Goal: Complete application form

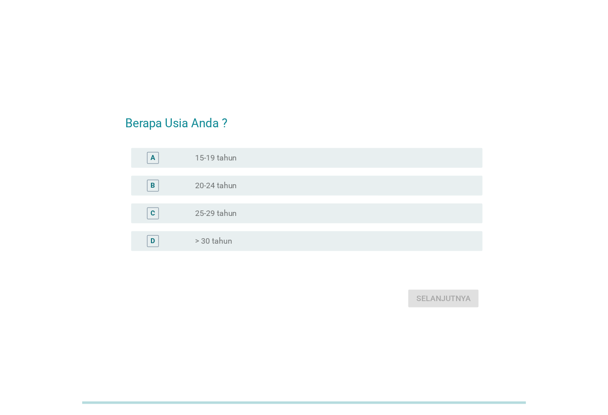
click at [291, 243] on div "radio_button_unchecked > 30 tahun" at bounding box center [331, 241] width 272 height 10
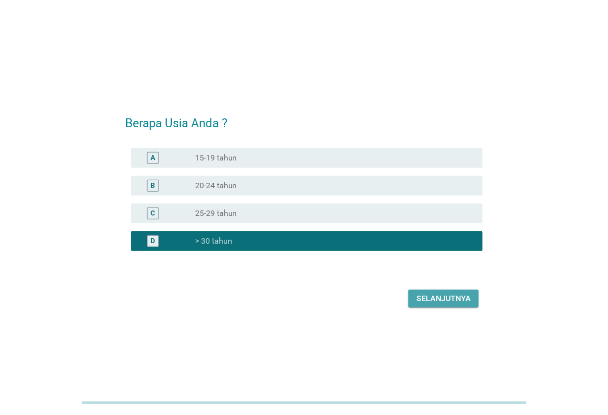
click at [426, 298] on div "Selanjutnya" at bounding box center [443, 298] width 54 height 12
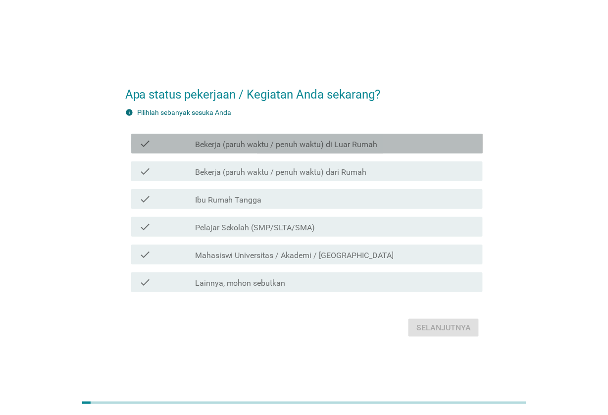
click at [361, 145] on label "Bekerja (paruh waktu / penuh waktu) di Luar Rumah" at bounding box center [286, 145] width 183 height 10
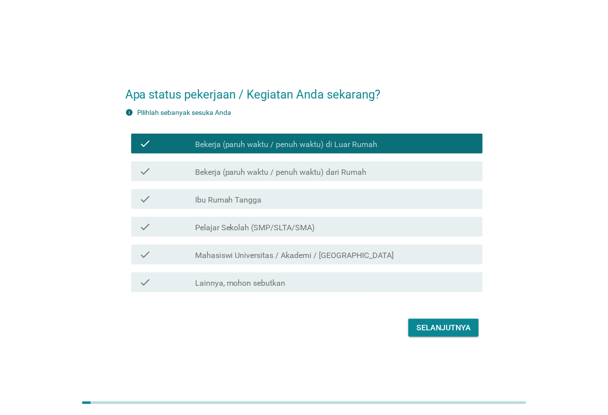
click at [438, 327] on div "Selanjutnya" at bounding box center [443, 328] width 54 height 12
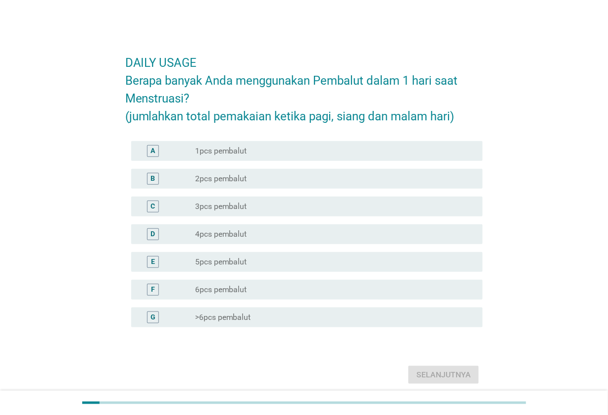
click at [337, 214] on div "C radio_button_unchecked 3pcs pembalut" at bounding box center [307, 206] width 352 height 20
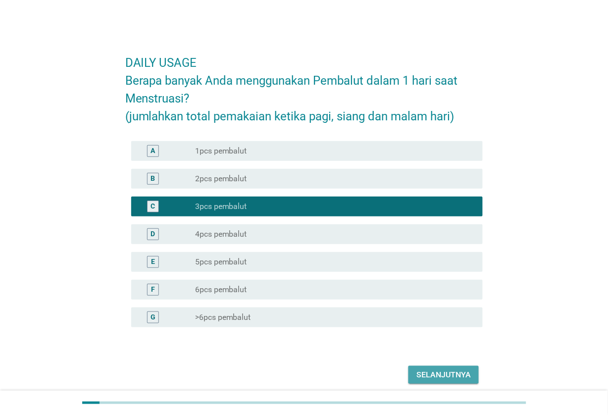
click at [432, 373] on div "Selanjutnya" at bounding box center [443, 375] width 54 height 12
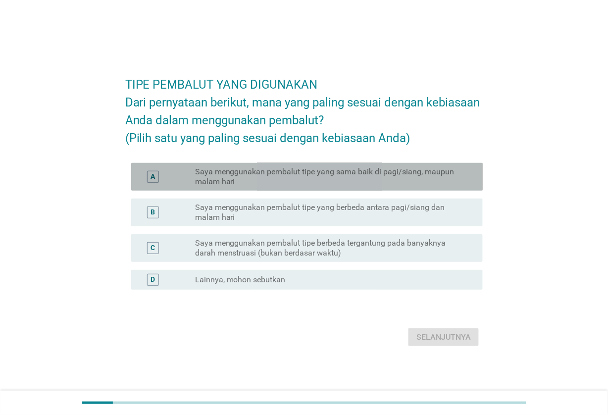
click at [401, 187] on label "Saya menggunakan pembalut tipe yang sama baik di pagi/siang, maupun malam hari" at bounding box center [331, 177] width 272 height 20
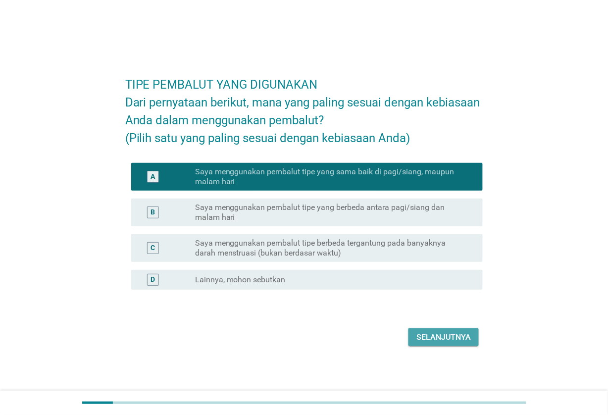
click at [445, 346] on button "Selanjutnya" at bounding box center [443, 337] width 70 height 18
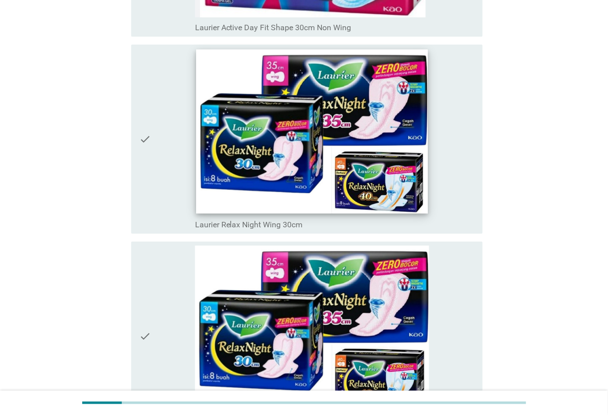
scroll to position [3155, 0]
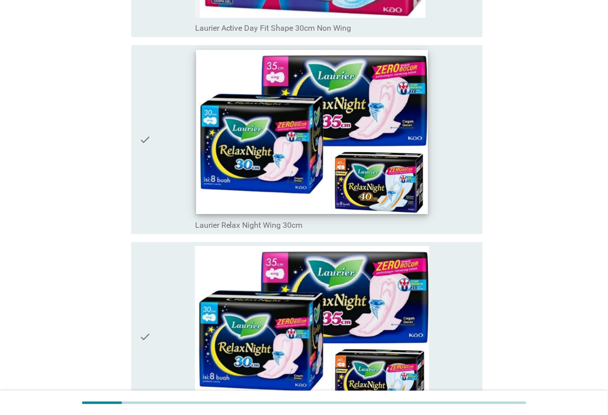
click at [328, 157] on img at bounding box center [312, 132] width 232 height 164
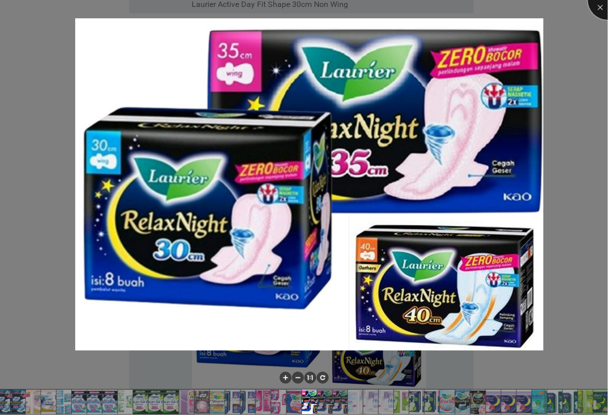
click at [602, 6] on div at bounding box center [608, 0] width 40 height 40
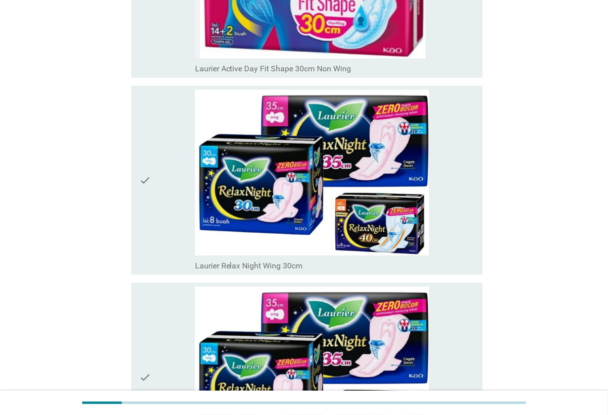
scroll to position [3093, 0]
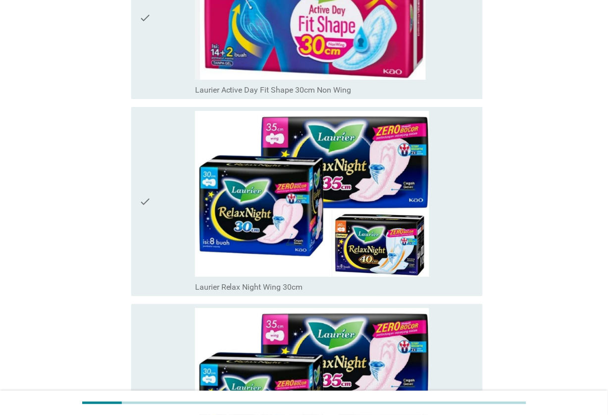
click at [146, 191] on icon "check" at bounding box center [145, 201] width 12 height 181
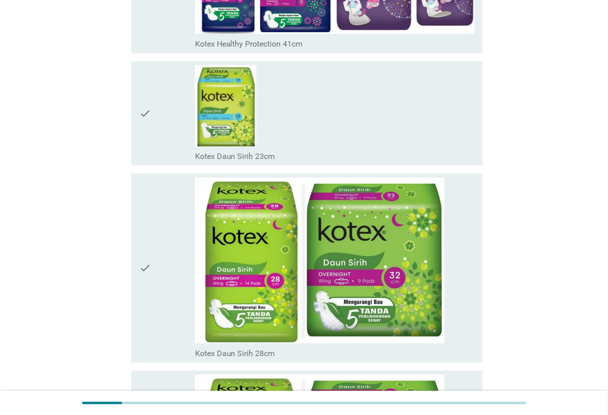
scroll to position [7944, 0]
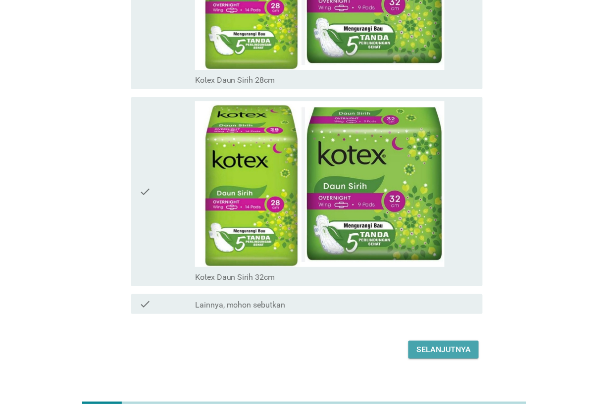
click at [471, 343] on div "Selanjutnya" at bounding box center [443, 349] width 54 height 12
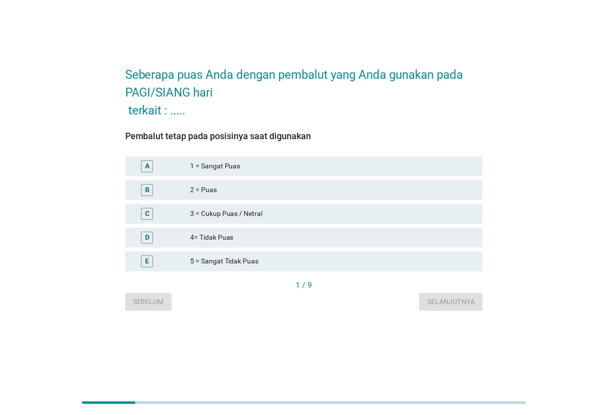
scroll to position [0, 0]
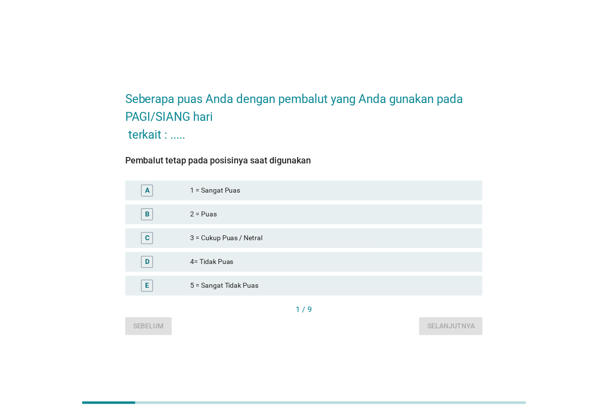
click at [281, 213] on div "2 = Puas" at bounding box center [332, 214] width 285 height 12
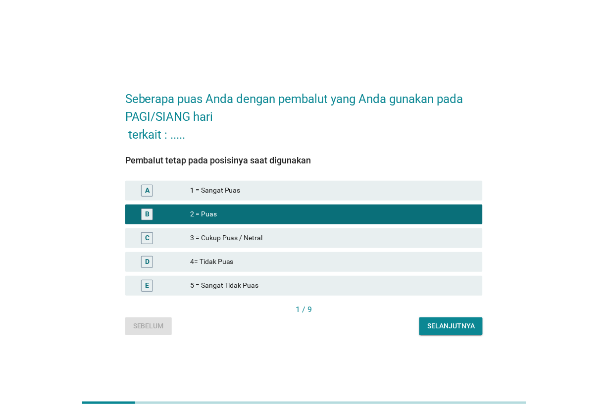
click at [469, 329] on div "Selanjutnya" at bounding box center [451, 326] width 48 height 10
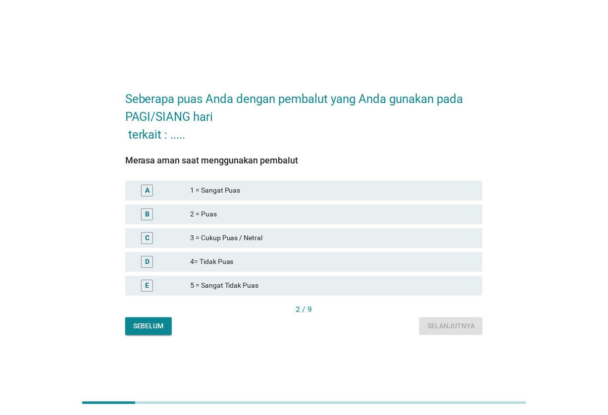
click at [319, 212] on div "2 = Puas" at bounding box center [332, 214] width 285 height 12
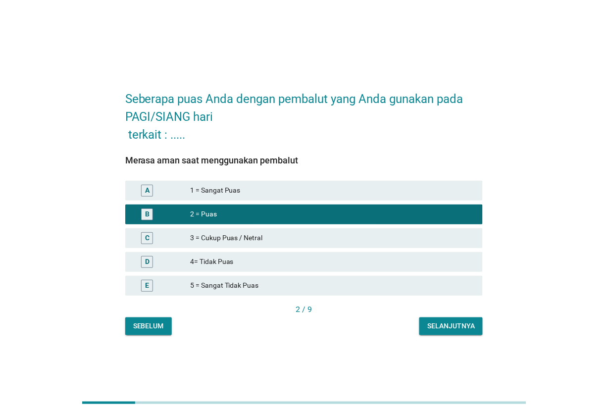
click at [446, 332] on button "Selanjutnya" at bounding box center [450, 326] width 63 height 18
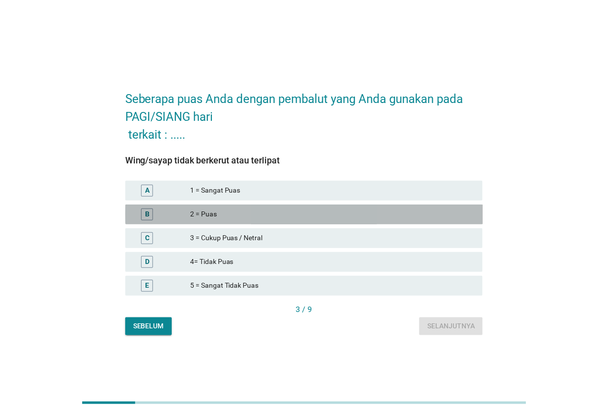
click at [344, 209] on div "2 = Puas" at bounding box center [332, 214] width 285 height 12
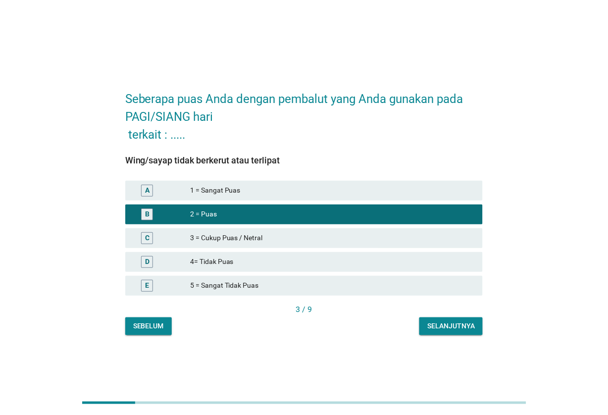
click at [469, 329] on div "Selanjutnya" at bounding box center [451, 326] width 48 height 10
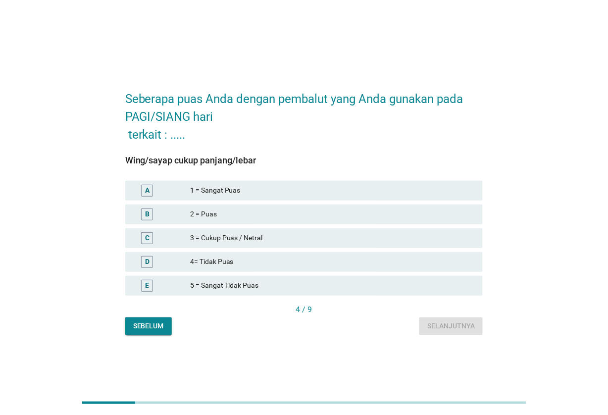
click at [391, 216] on div "2 = Puas" at bounding box center [332, 214] width 285 height 12
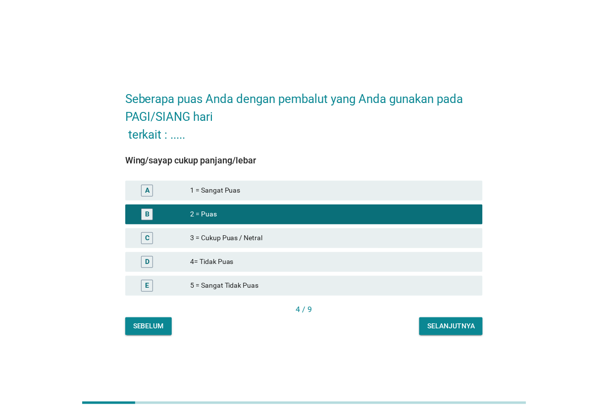
click at [460, 323] on div "Selanjutnya" at bounding box center [451, 326] width 48 height 10
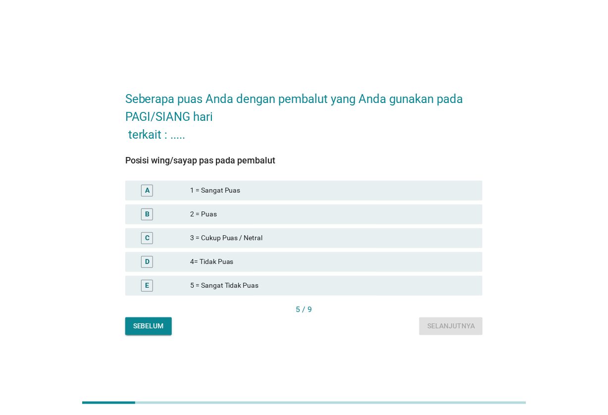
click at [372, 218] on div "2 = Puas" at bounding box center [332, 214] width 285 height 12
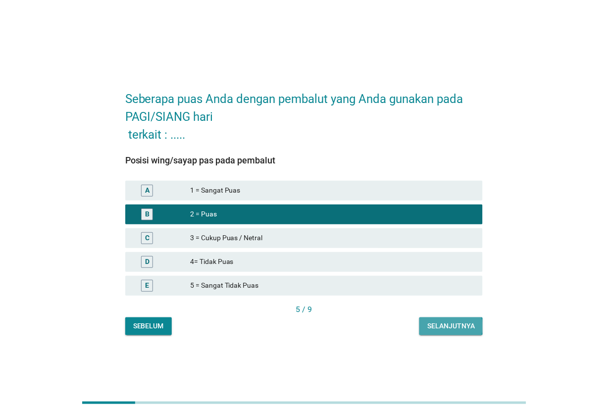
click at [453, 332] on button "Selanjutnya" at bounding box center [450, 326] width 63 height 18
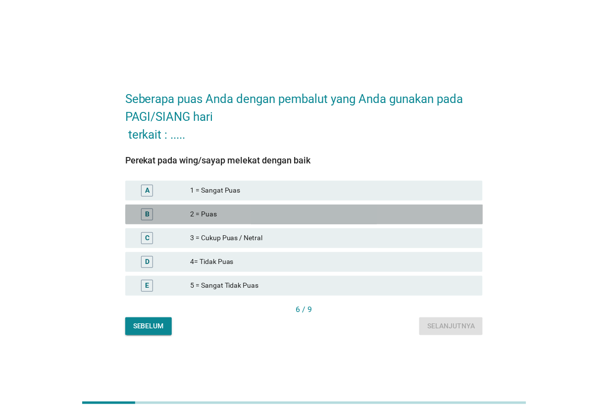
click at [317, 214] on div "2 = Puas" at bounding box center [332, 214] width 285 height 12
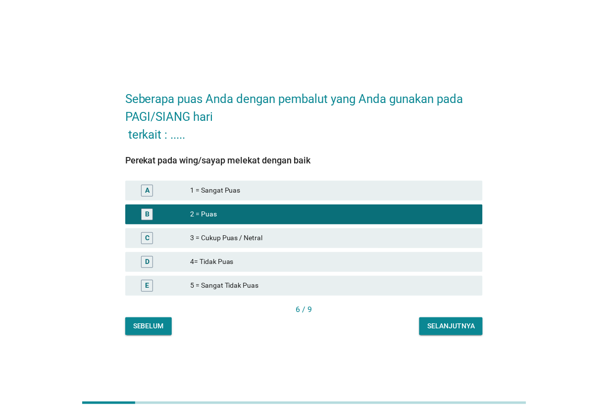
click at [426, 320] on button "Selanjutnya" at bounding box center [450, 326] width 63 height 18
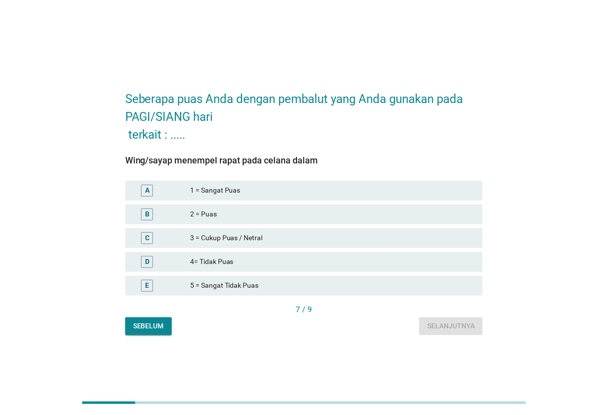
click at [370, 222] on div "B 2 = Puas" at bounding box center [304, 214] width 358 height 20
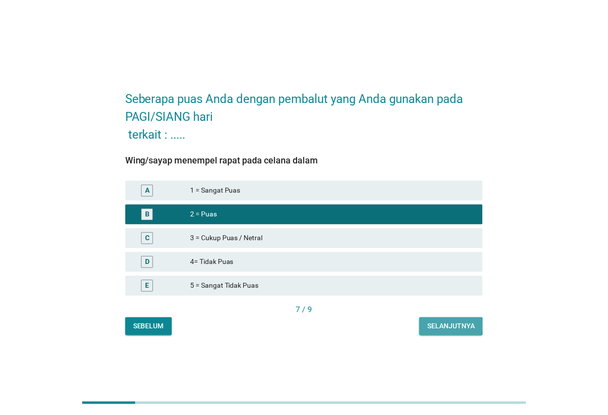
click at [435, 323] on div "Selanjutnya" at bounding box center [451, 326] width 48 height 10
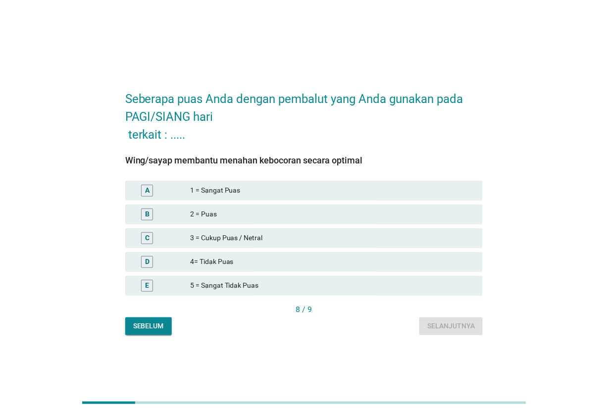
click at [365, 215] on div "2 = Puas" at bounding box center [332, 214] width 285 height 12
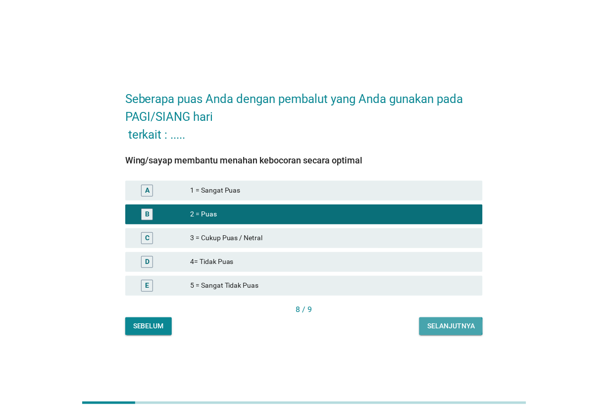
click at [448, 324] on div "Selanjutnya" at bounding box center [451, 326] width 48 height 10
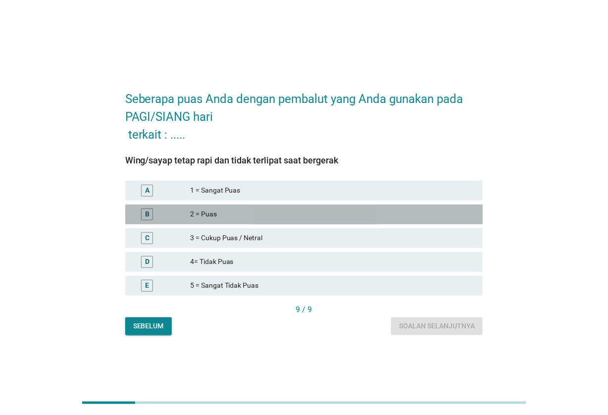
click at [369, 213] on div "2 = Puas" at bounding box center [332, 214] width 285 height 12
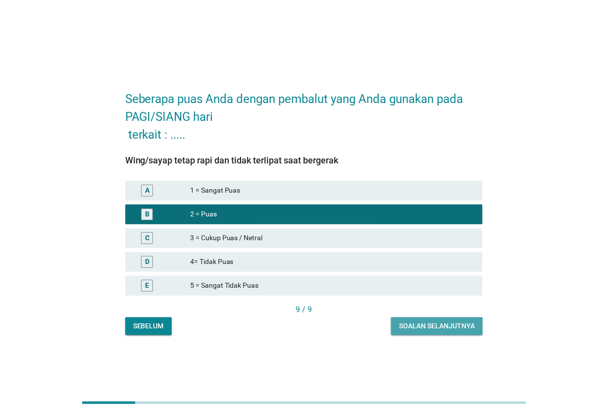
click at [429, 328] on div "Soalan selanjutnya" at bounding box center [437, 326] width 76 height 10
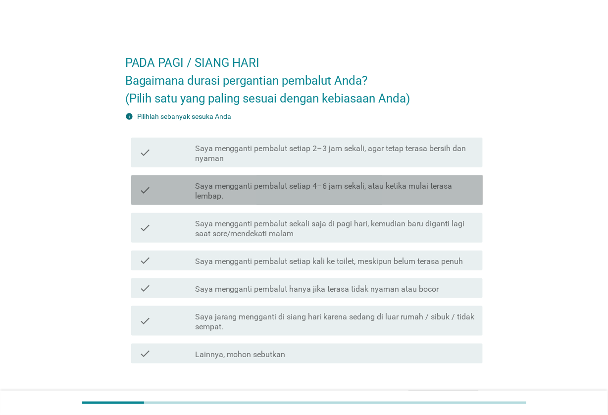
click at [370, 184] on label "Saya mengganti pembalut setiap 4–6 jam sekali, atau ketika mulai terasa lembap." at bounding box center [335, 191] width 280 height 20
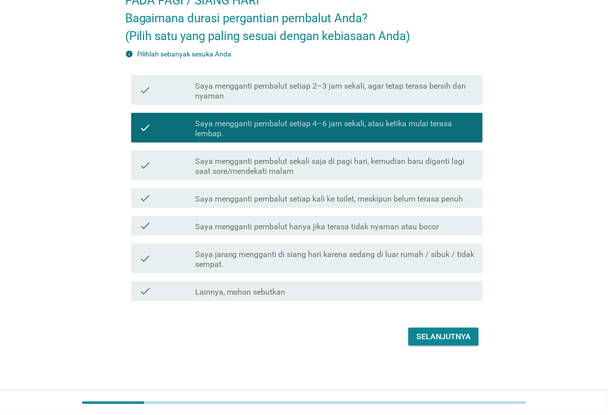
scroll to position [63, 0]
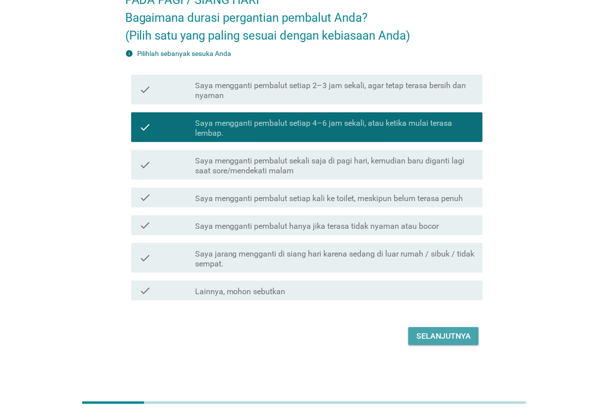
click at [459, 332] on div "Selanjutnya" at bounding box center [443, 336] width 54 height 12
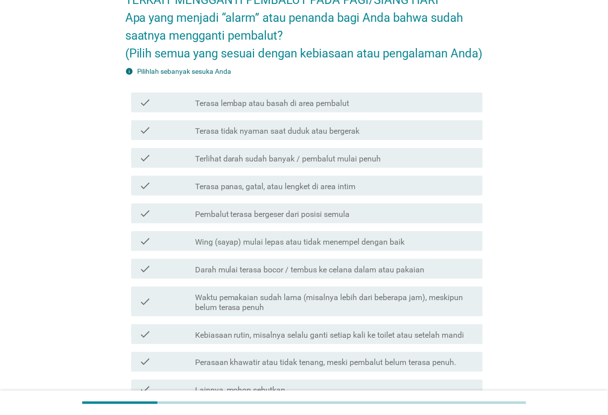
scroll to position [0, 0]
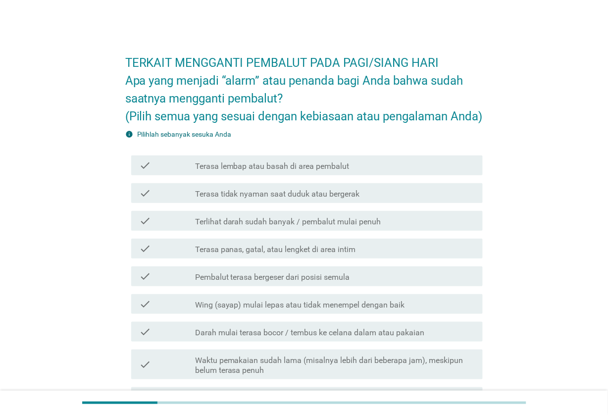
click at [399, 199] on div "check_box_outline_blank Terasa tidak nyaman saat duduk atau bergerak" at bounding box center [335, 193] width 280 height 12
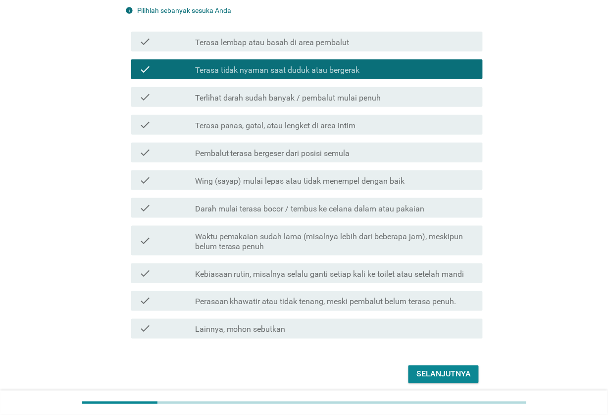
scroll to position [180, 0]
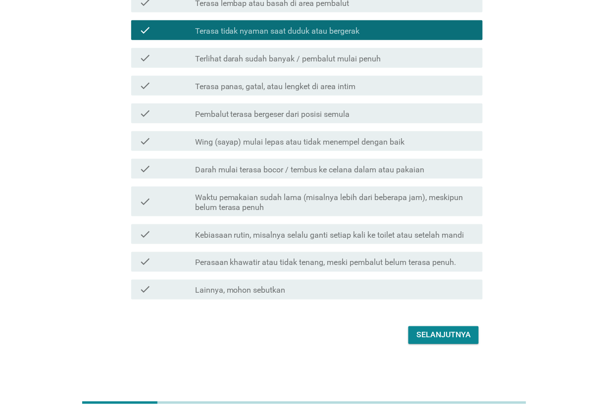
click at [436, 339] on div "Selanjutnya" at bounding box center [443, 335] width 54 height 12
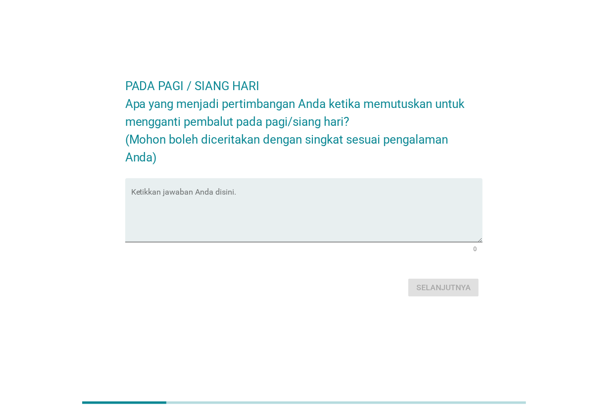
scroll to position [0, 0]
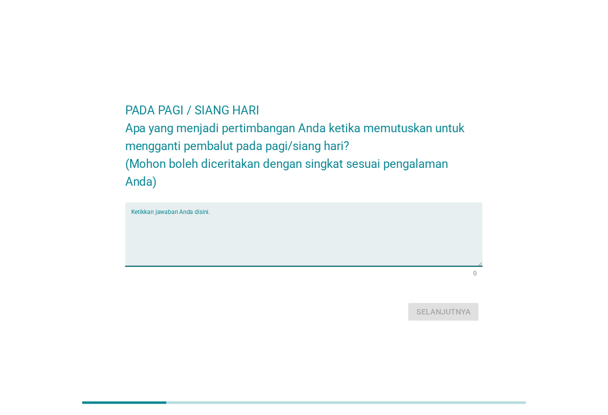
click at [291, 226] on textarea "Ketikkan jawaban Anda disini." at bounding box center [307, 240] width 352 height 52
type textarea "Terasa tidak enak atau tidak nyaman"
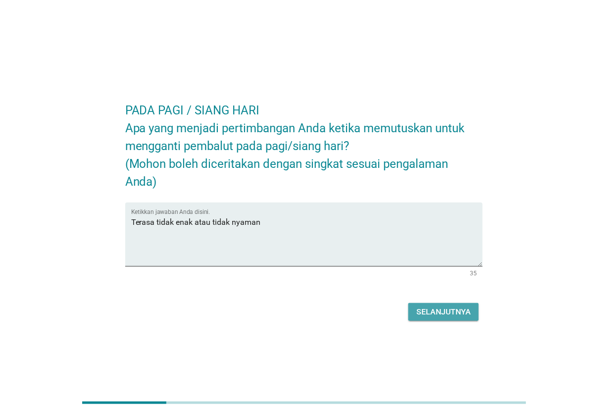
click at [466, 313] on div "Selanjutnya" at bounding box center [443, 312] width 54 height 12
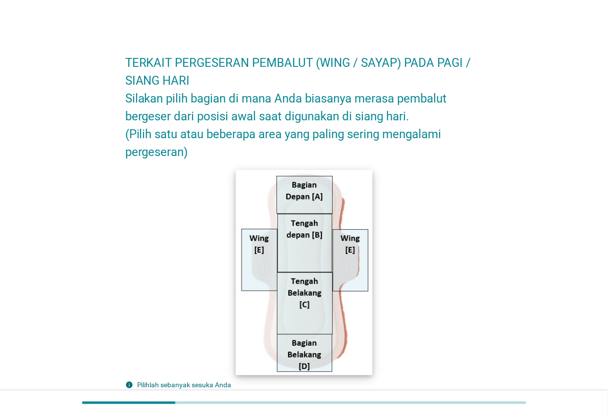
click at [270, 277] on img at bounding box center [304, 272] width 137 height 205
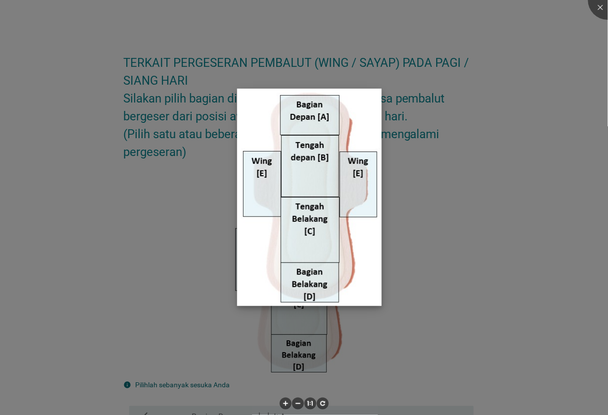
click at [259, 180] on img at bounding box center [309, 197] width 145 height 217
click at [443, 246] on div at bounding box center [304, 207] width 608 height 415
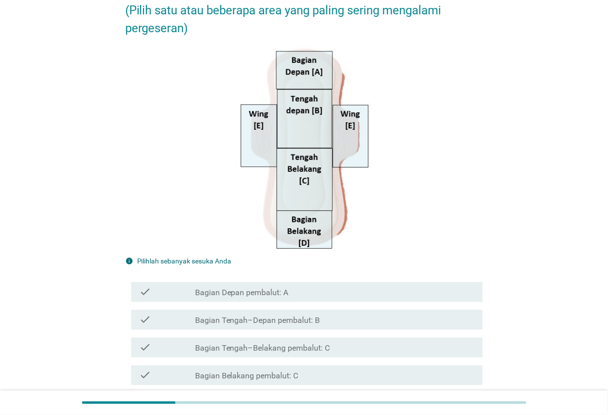
scroll to position [186, 0]
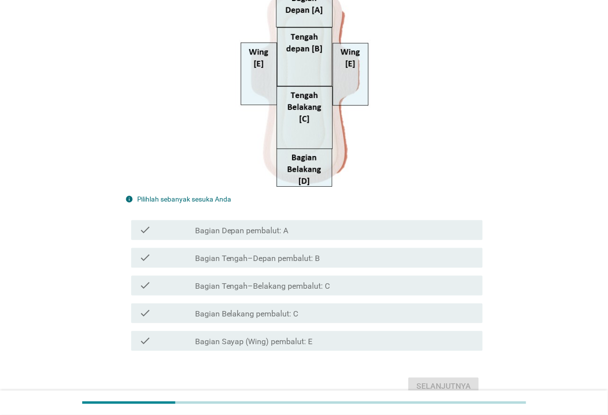
click at [331, 341] on div "check_box_outline_blank Bagian Sayap (Wing) pembalut: E" at bounding box center [335, 341] width 280 height 12
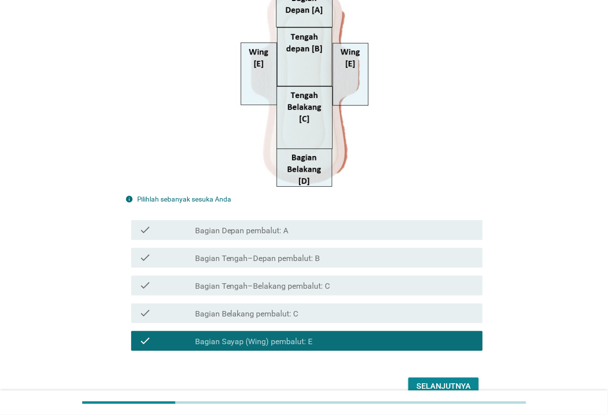
click at [443, 381] on div "Selanjutnya" at bounding box center [443, 387] width 54 height 12
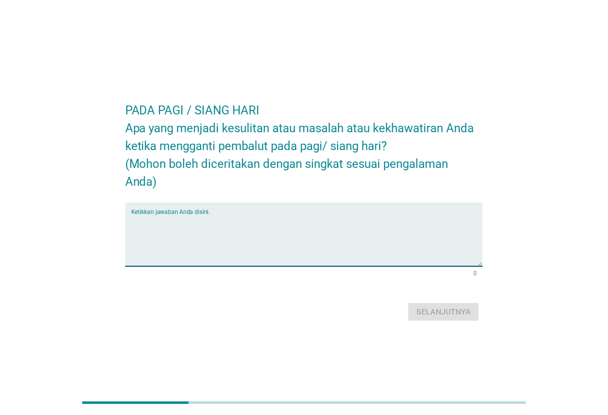
click at [224, 219] on textarea "Ketikkan jawaban Anda disini." at bounding box center [307, 240] width 352 height 52
type textarea "tidak ada kekhawatiran"
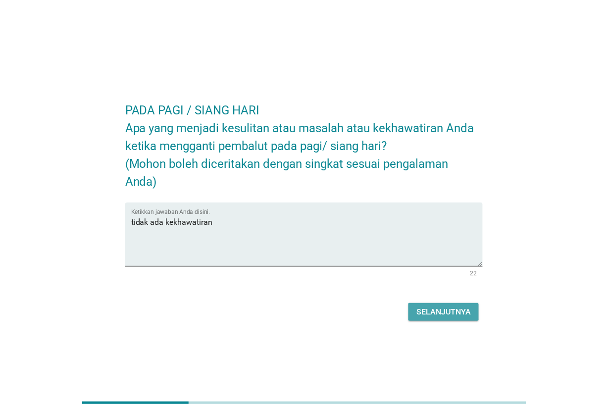
click at [419, 306] on div "Selanjutnya" at bounding box center [443, 312] width 54 height 12
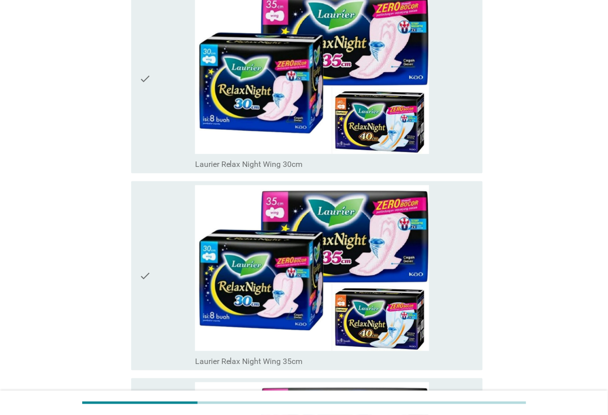
scroll to position [3217, 0]
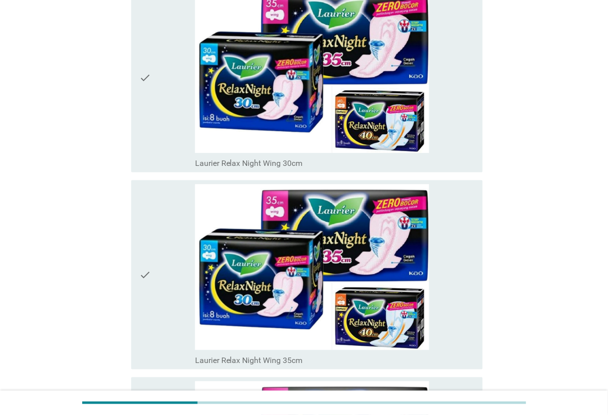
click at [144, 68] on icon "check" at bounding box center [145, 77] width 12 height 181
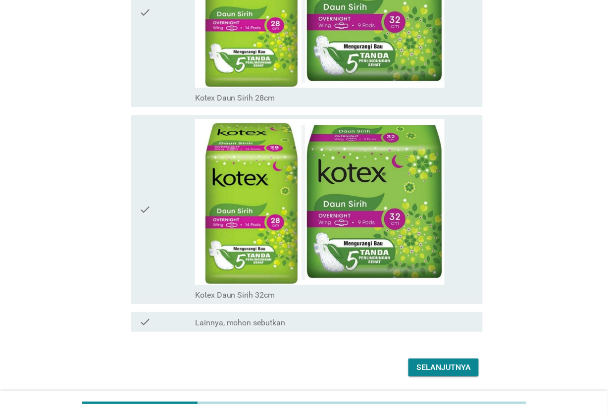
scroll to position [7944, 0]
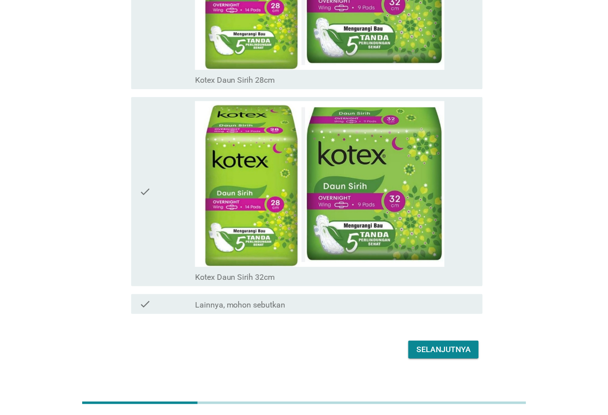
click at [443, 343] on div "Selanjutnya" at bounding box center [443, 349] width 54 height 12
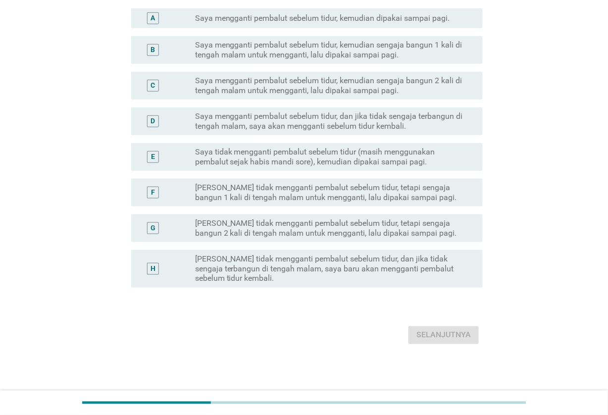
scroll to position [0, 0]
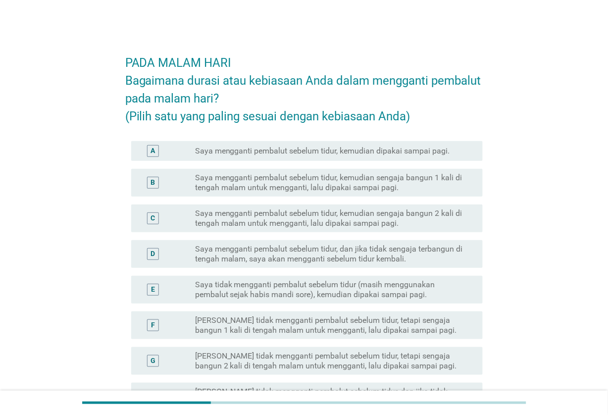
click at [407, 150] on label "Saya mengganti pembalut sebelum tidur, kemudian dipakai sampai pagi." at bounding box center [322, 151] width 255 height 10
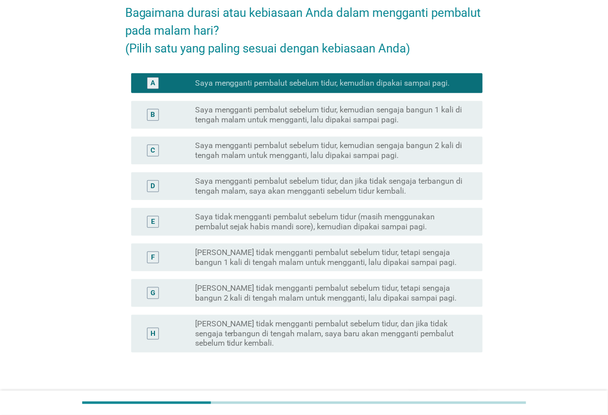
scroll to position [132, 0]
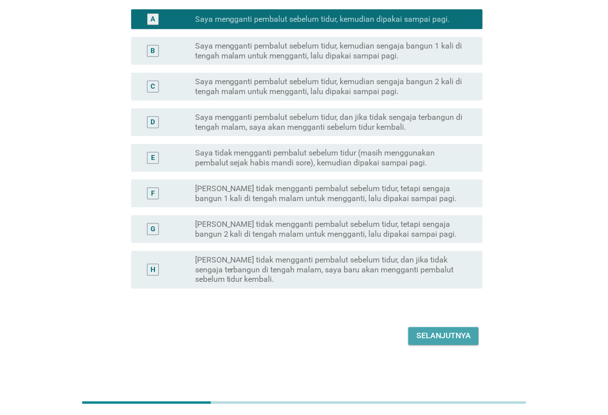
click at [456, 340] on div "Selanjutnya" at bounding box center [443, 336] width 54 height 12
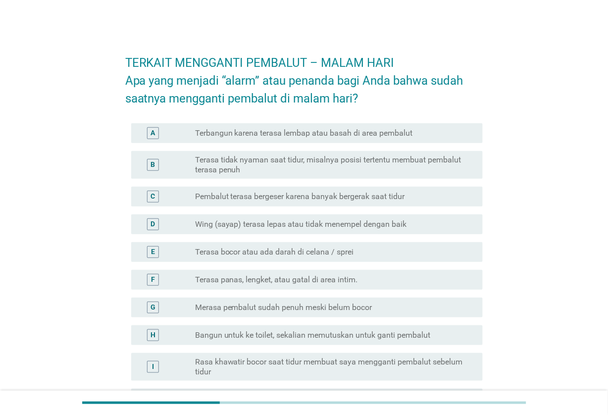
click at [422, 166] on label "Terasa tidak nyaman saat tidur, misalnya posisi tertentu membuat pembalut teras…" at bounding box center [331, 165] width 272 height 20
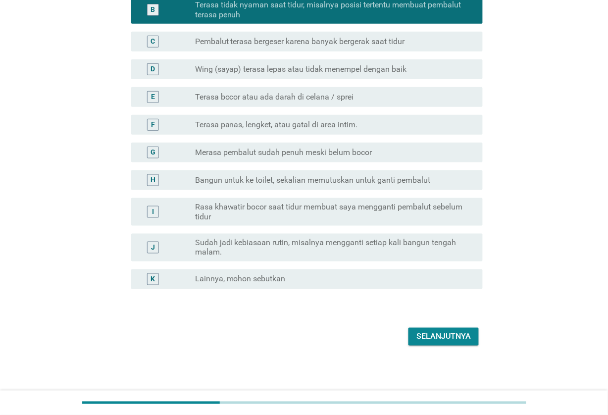
scroll to position [156, 0]
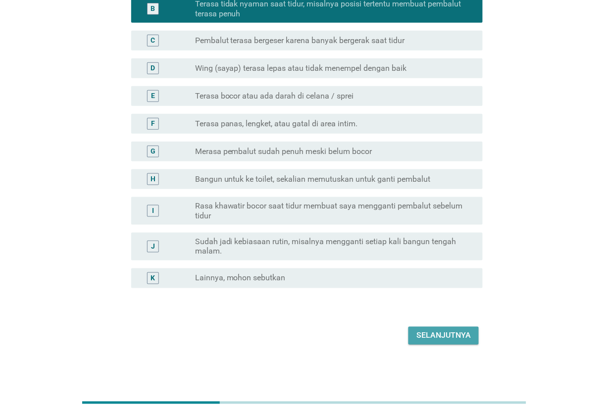
click at [464, 337] on div "Selanjutnya" at bounding box center [443, 336] width 54 height 12
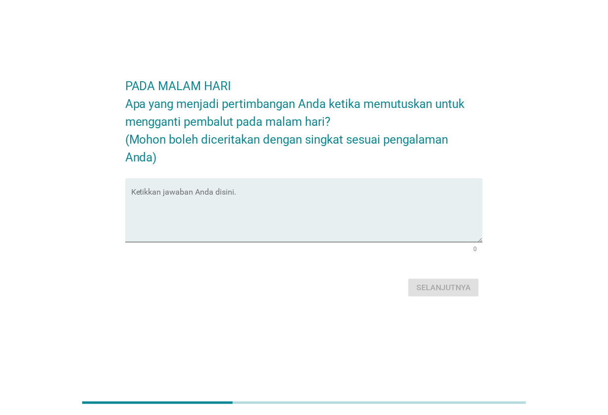
scroll to position [0, 0]
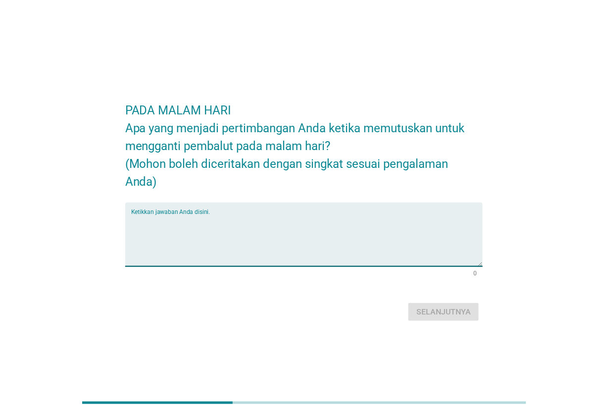
click at [391, 218] on textarea "Ketikkan jawaban Anda disini." at bounding box center [307, 240] width 352 height 52
type textarea "Terasa penuh"
click at [465, 313] on div "Selanjutnya" at bounding box center [443, 312] width 54 height 12
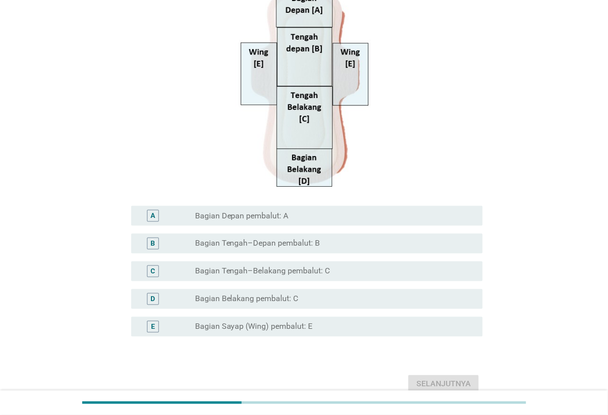
scroll to position [234, 0]
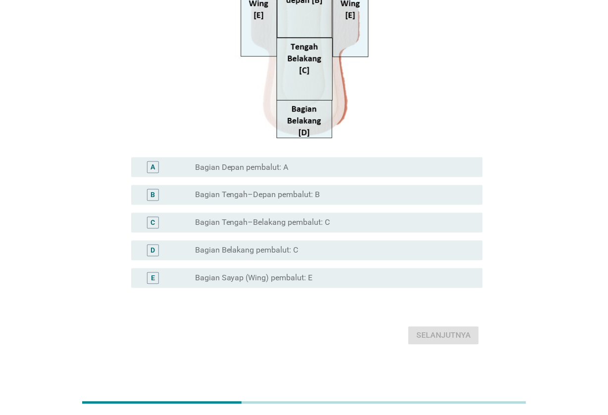
click at [391, 286] on div "E radio_button_unchecked Bagian Sayap (Wing) pembalut: E" at bounding box center [307, 278] width 352 height 20
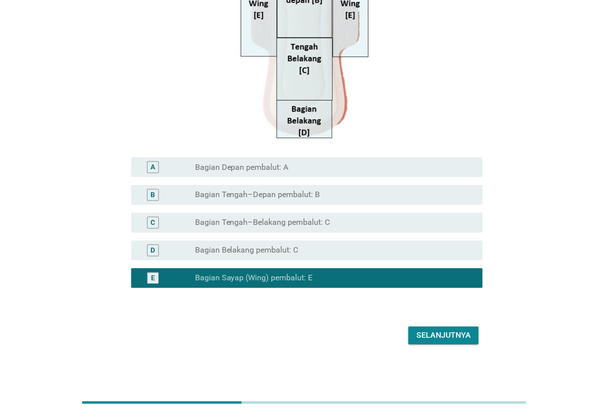
click at [449, 335] on div "Selanjutnya" at bounding box center [443, 336] width 54 height 12
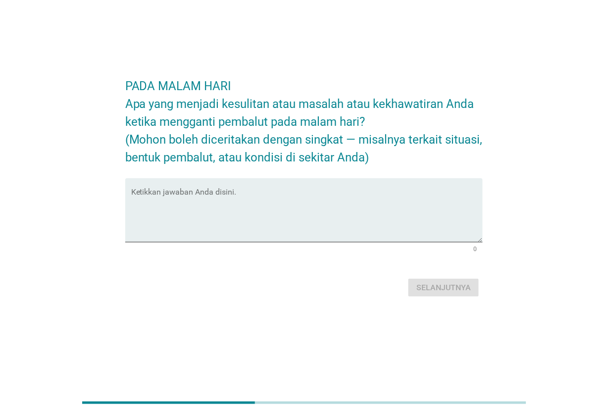
scroll to position [0, 0]
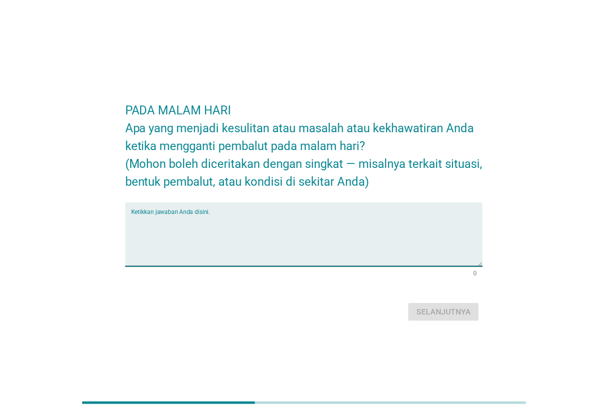
click at [295, 218] on textarea "Ketikkan jawaban Anda disini." at bounding box center [307, 240] width 352 height 52
type textarea "Tidak ada kekhawatiran"
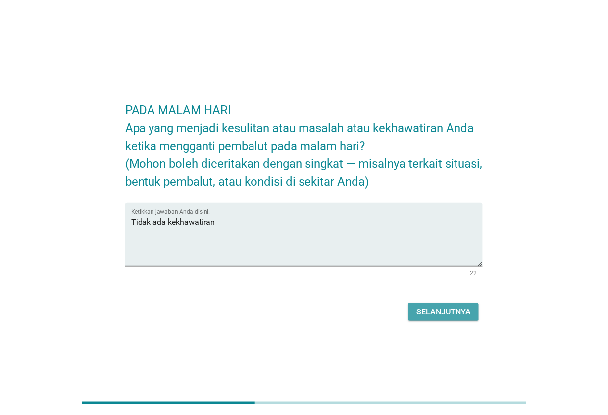
click at [443, 318] on button "Selanjutnya" at bounding box center [443, 312] width 70 height 18
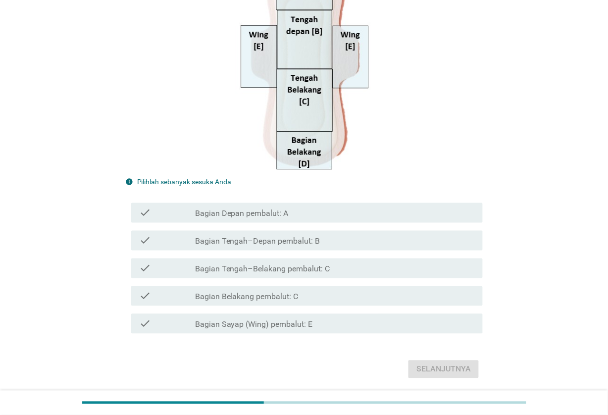
scroll to position [237, 0]
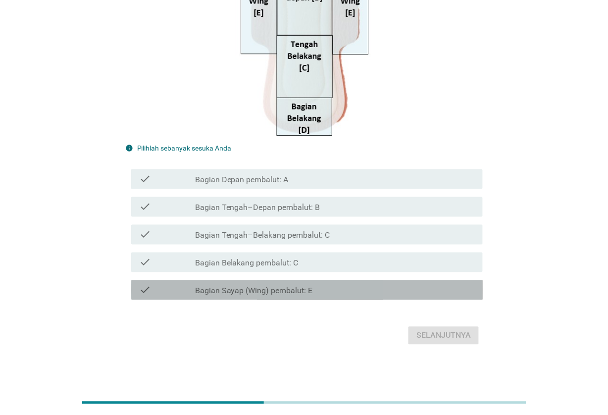
click at [423, 298] on div "check check_box_outline_blank Bagian Sayap (Wing) pembalut: E" at bounding box center [307, 290] width 352 height 20
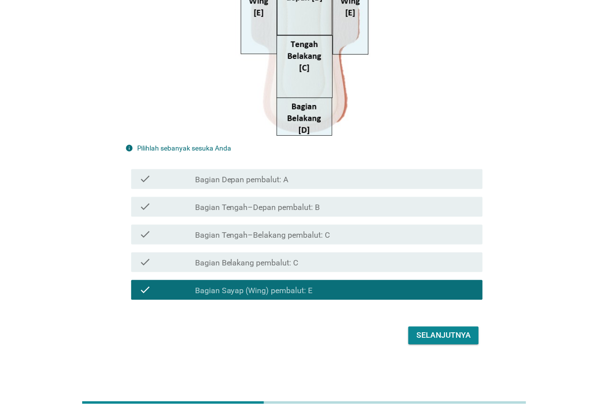
click at [440, 332] on div "Selanjutnya" at bounding box center [443, 336] width 54 height 12
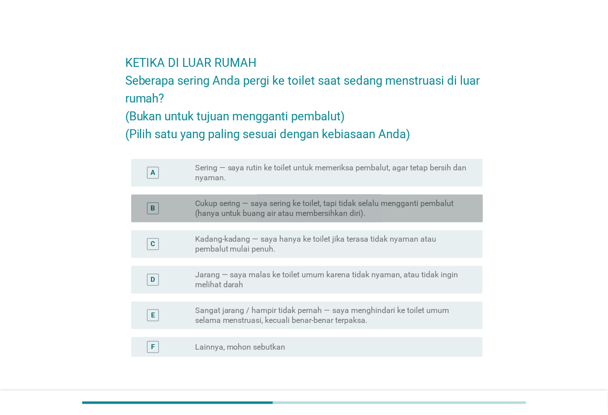
click at [410, 203] on label "Cukup sering — saya sering ke toilet, tapi tidak selalu mengganti pembalut (han…" at bounding box center [331, 208] width 272 height 20
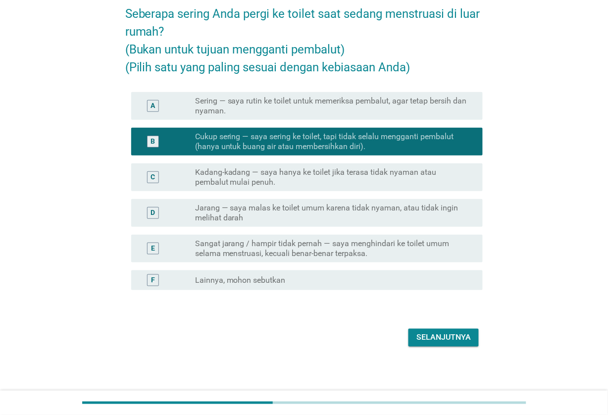
scroll to position [68, 0]
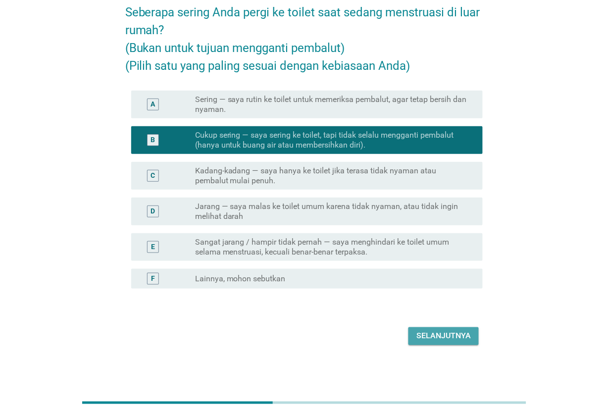
click at [446, 339] on div "Selanjutnya" at bounding box center [443, 336] width 54 height 12
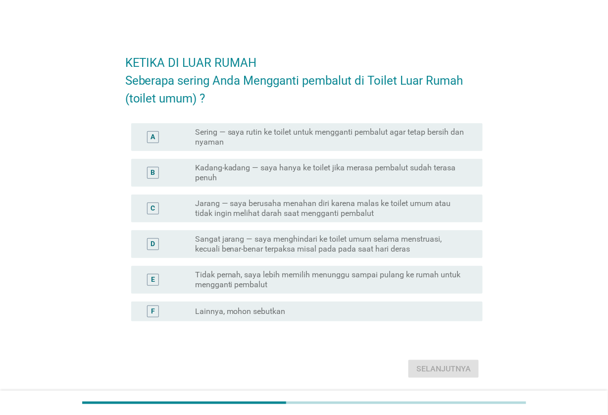
click at [401, 179] on label "Kadang-kadang — saya hanya ke toilet jika merasa pembalut sudah terasa penuh" at bounding box center [331, 173] width 272 height 20
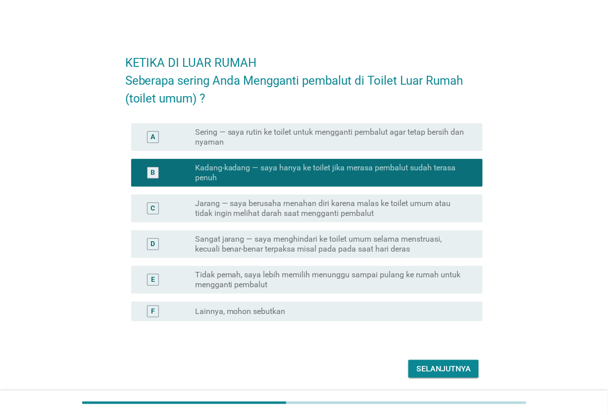
click at [463, 367] on div "Selanjutnya" at bounding box center [443, 369] width 54 height 12
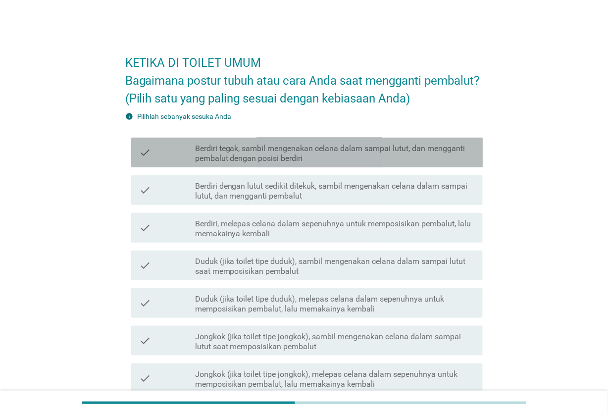
click at [446, 153] on label "Berdiri tegak, sambil mengenakan celana dalam sampai lutut, dan mengganti pemba…" at bounding box center [335, 154] width 280 height 20
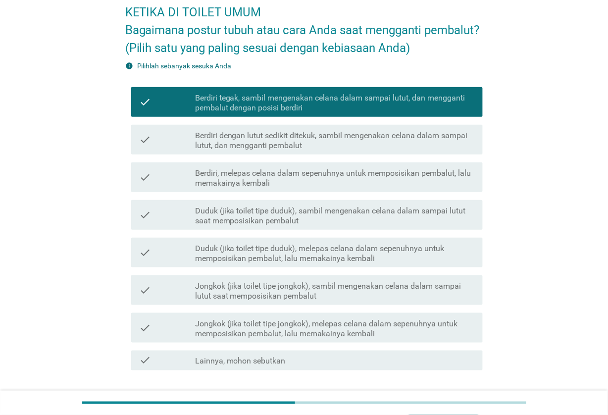
scroll to position [120, 0]
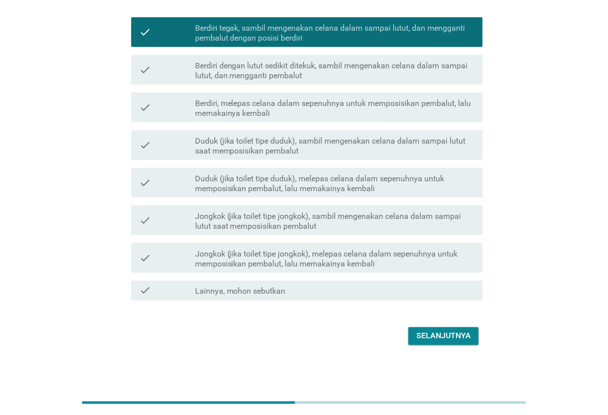
click at [458, 336] on div "Selanjutnya" at bounding box center [443, 336] width 54 height 12
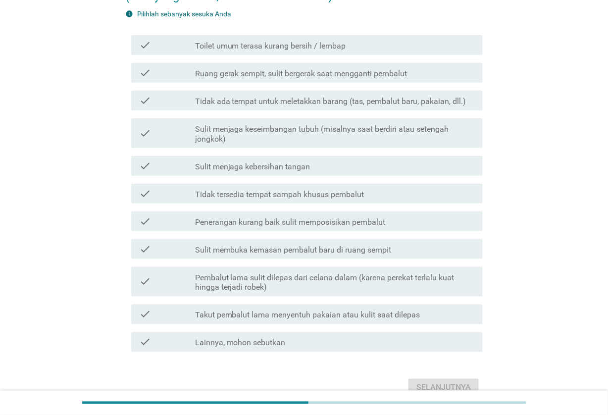
scroll to position [0, 0]
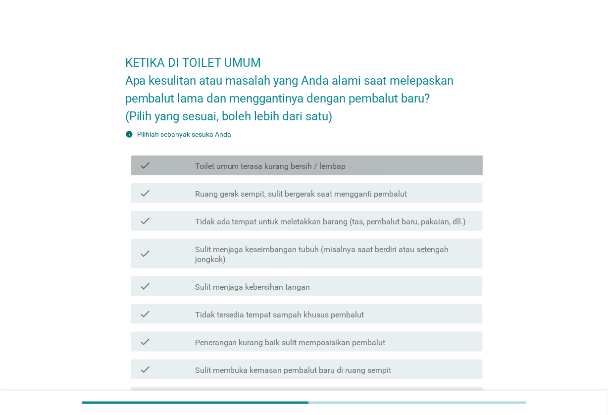
click at [425, 171] on div "check check_box_outline_blank Toilet umum terasa kurang bersih / lembap" at bounding box center [307, 165] width 352 height 20
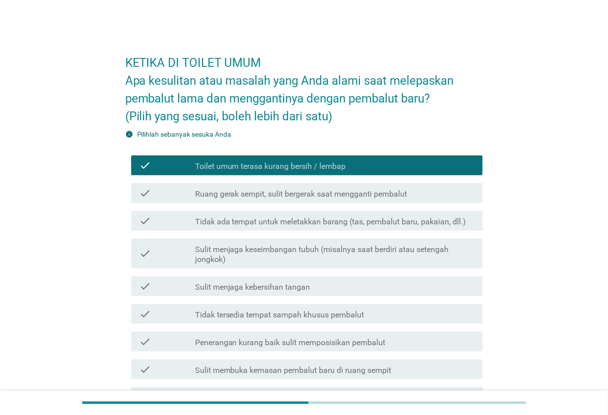
scroll to position [62, 0]
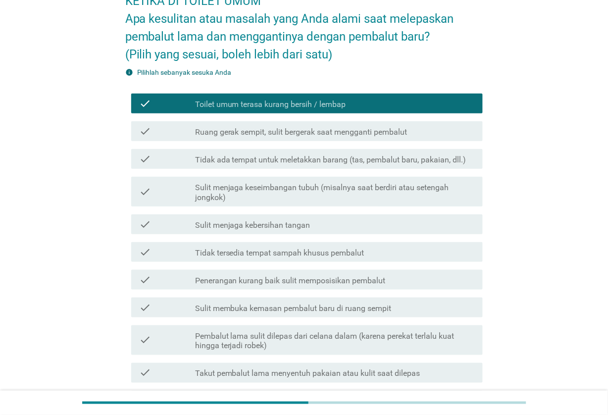
click at [453, 161] on label "Tidak ada tempat untuk meletakkan barang (tas, pembalut baru, pakaian, dll.)" at bounding box center [330, 160] width 271 height 10
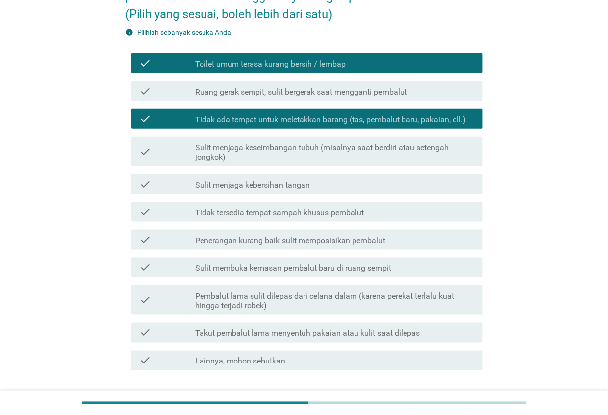
scroll to position [124, 0]
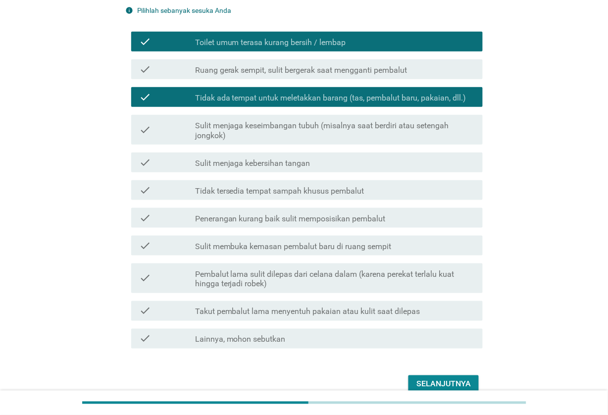
click at [466, 380] on div "Selanjutnya" at bounding box center [443, 384] width 54 height 12
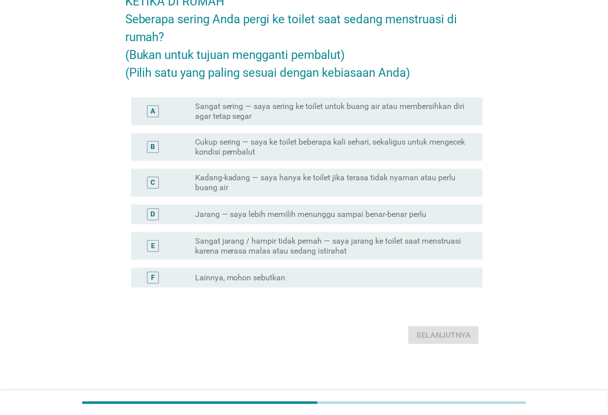
scroll to position [0, 0]
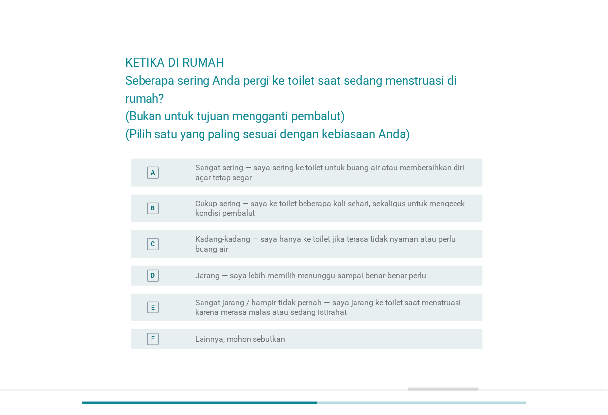
click at [449, 182] on div "A radio_button_unchecked Sangat sering — saya sering ke toilet untuk buang air …" at bounding box center [307, 173] width 352 height 28
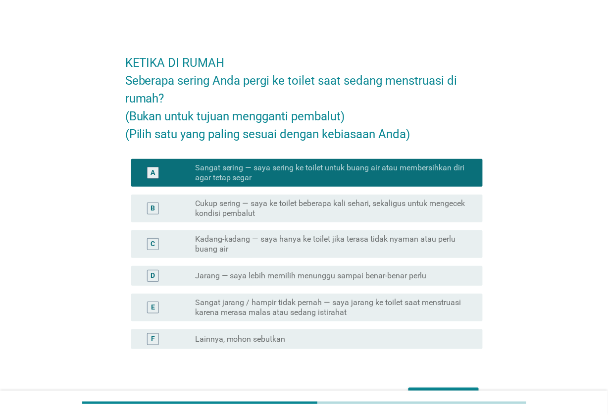
scroll to position [60, 0]
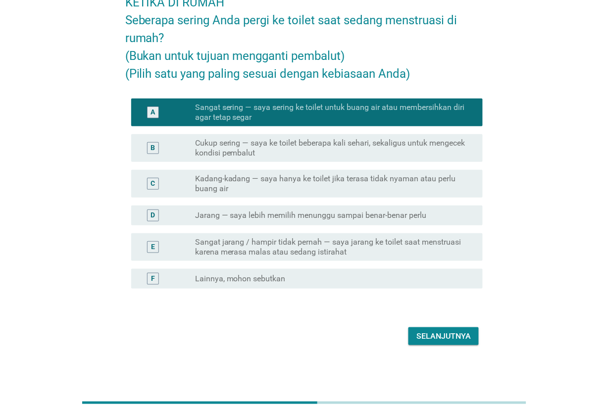
click at [457, 330] on div "Selanjutnya" at bounding box center [443, 336] width 54 height 12
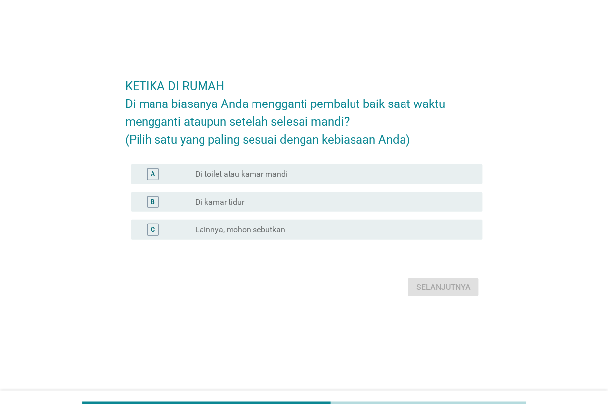
scroll to position [0, 0]
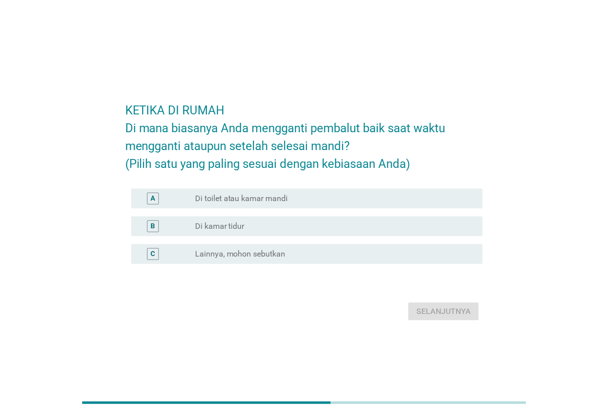
click at [337, 203] on div "radio_button_unchecked Di toilet atau kamar mandi" at bounding box center [331, 198] width 272 height 10
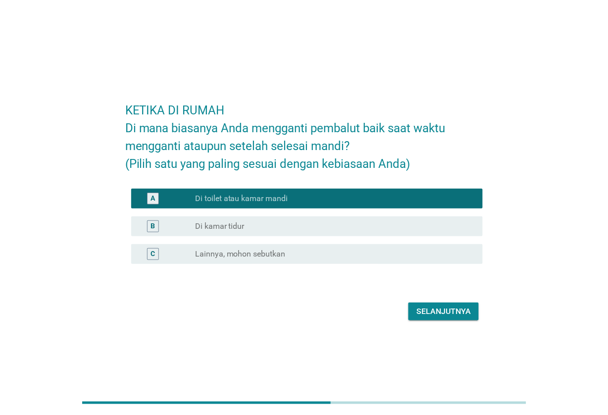
click at [435, 303] on button "Selanjutnya" at bounding box center [443, 311] width 70 height 18
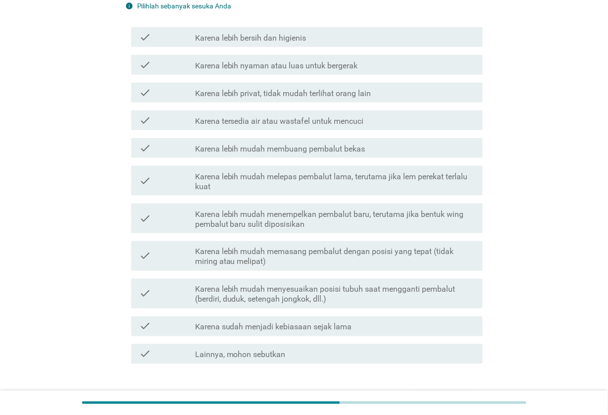
scroll to position [186, 0]
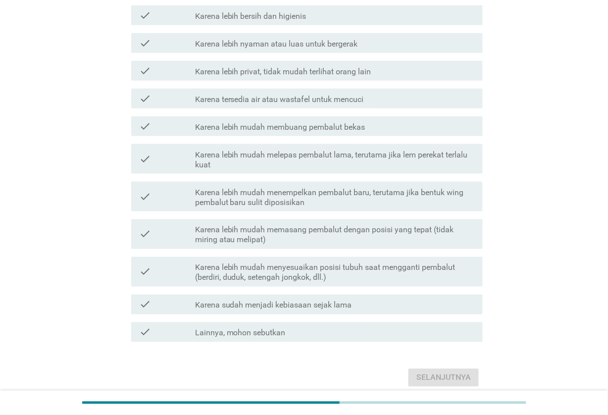
click at [437, 195] on label "Karena lebih mudah menempelkan pembalut baru, terutama jika bentuk wing pembalu…" at bounding box center [335, 198] width 280 height 20
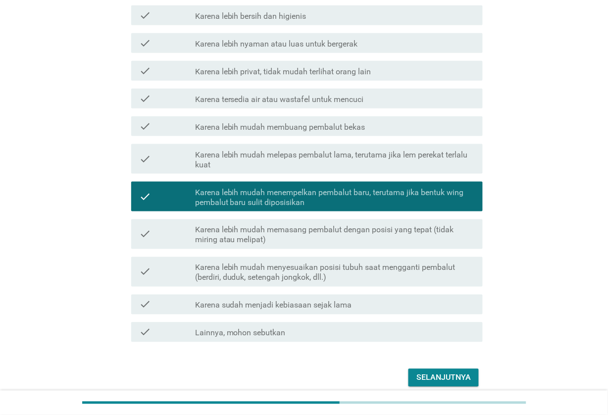
click at [456, 379] on div "Selanjutnya" at bounding box center [443, 378] width 54 height 12
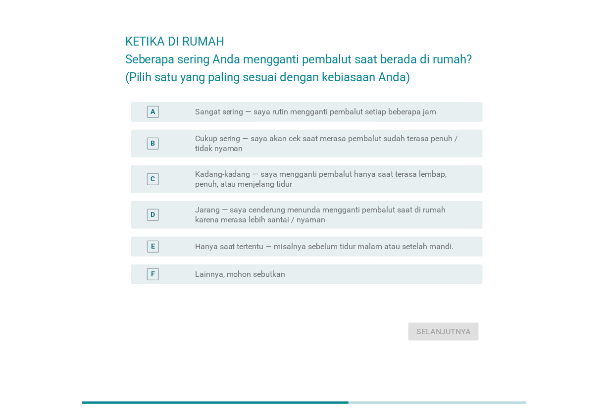
scroll to position [0, 0]
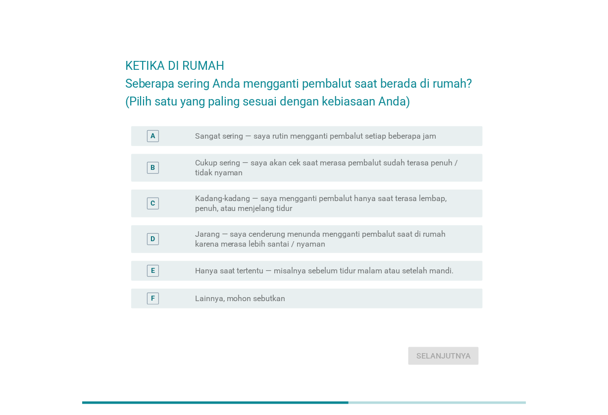
click at [409, 171] on label "Cukup sering — saya akan cek saat merasa pembalut sudah terasa penuh / tidak ny…" at bounding box center [331, 168] width 272 height 20
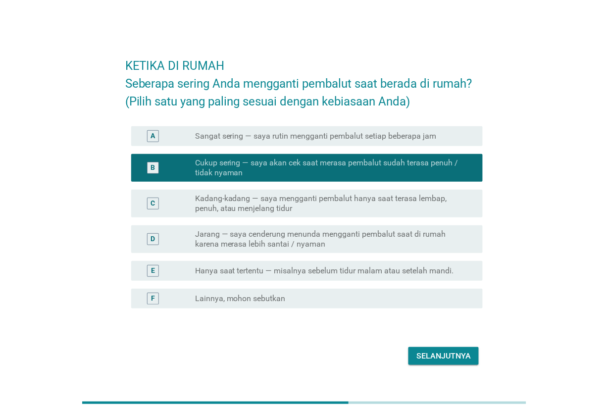
click at [463, 360] on div "Selanjutnya" at bounding box center [443, 356] width 54 height 12
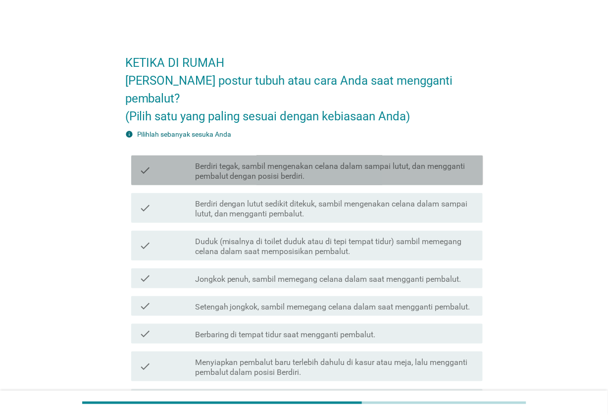
click at [431, 161] on label "Berdiri tegak, sambil mengenakan celana dalam sampai lutut, dan mengganti pemba…" at bounding box center [335, 171] width 280 height 20
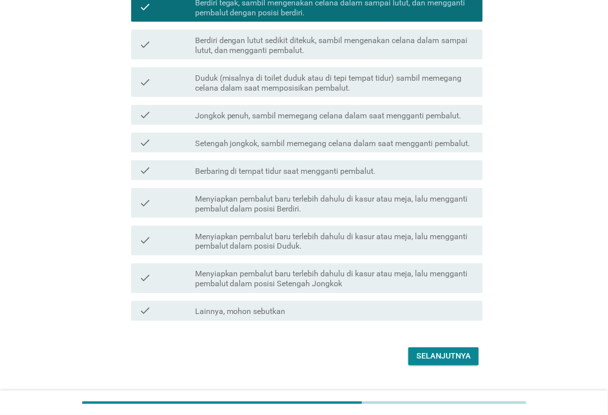
scroll to position [166, 0]
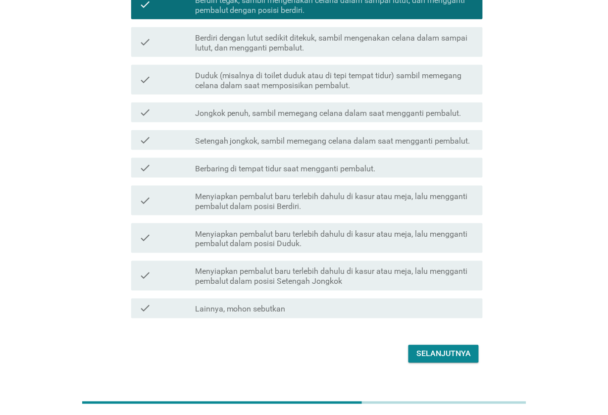
click at [462, 348] on div "Selanjutnya" at bounding box center [443, 354] width 54 height 12
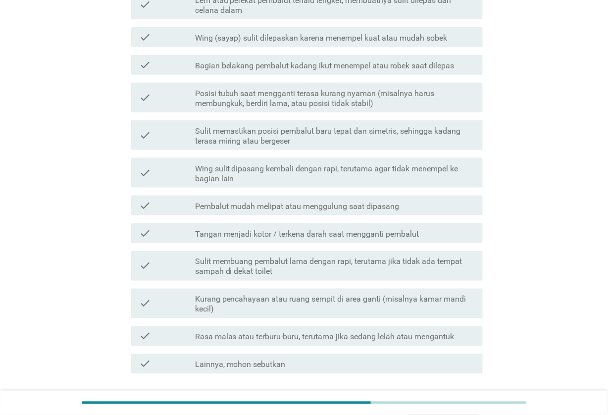
scroll to position [0, 0]
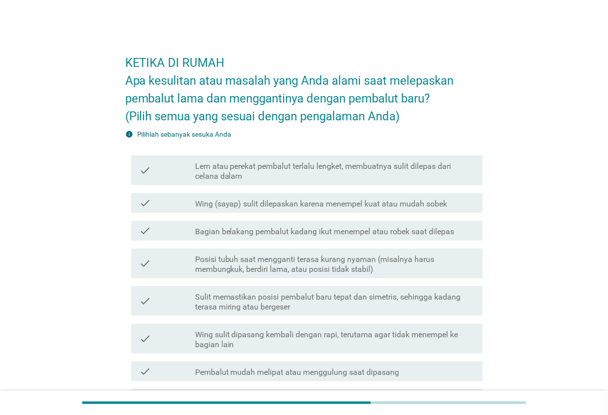
click at [454, 205] on div "check_box_outline_blank Wing (sayap) sulit dilepaskan karena menempel kuat atau…" at bounding box center [335, 203] width 280 height 12
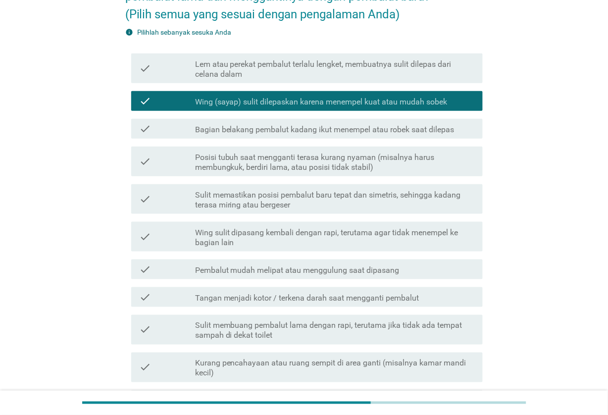
scroll to position [124, 0]
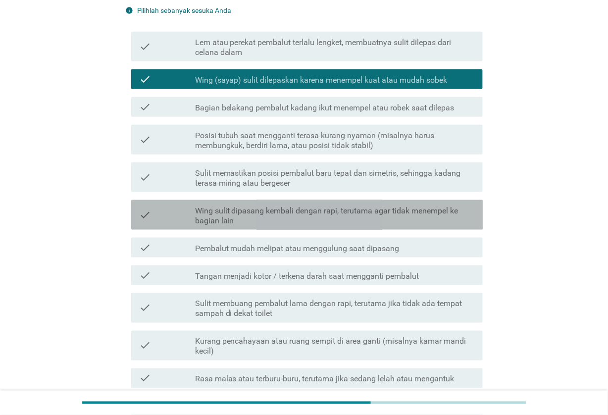
click at [459, 214] on label "Wing sulit dipasang kembali dengan rapi, terutama agar tidak menempel ke bagian…" at bounding box center [335, 216] width 280 height 20
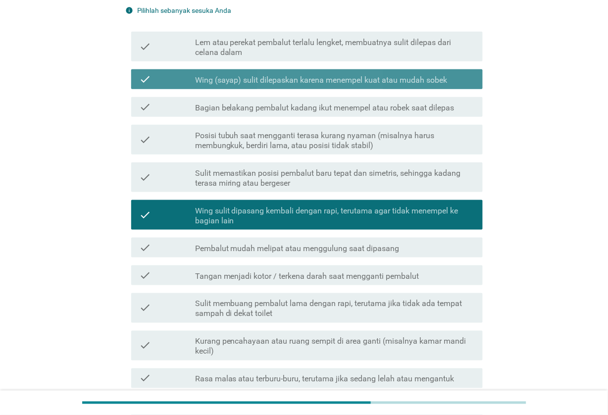
click at [448, 77] on div "check_box_outline_blank Wing (sayap) sulit dilepaskan karena menempel kuat atau…" at bounding box center [335, 79] width 280 height 12
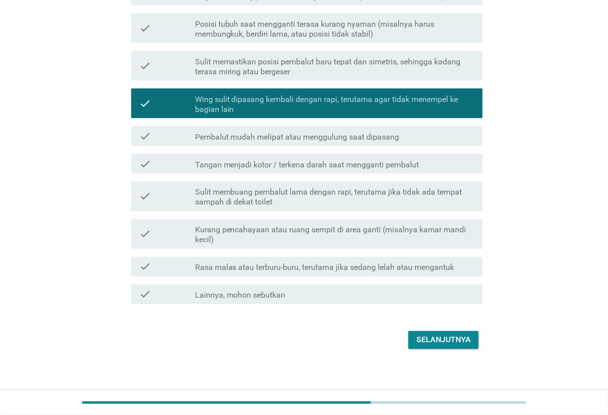
scroll to position [239, 0]
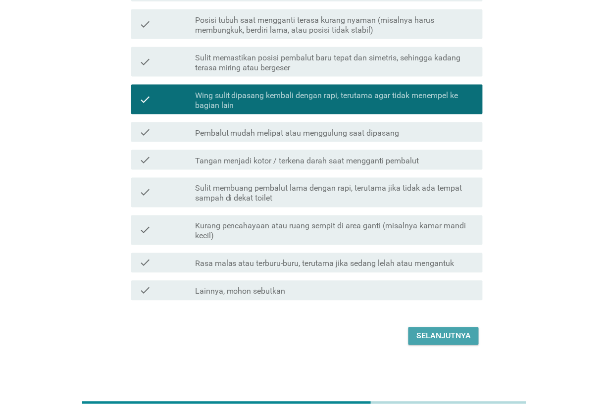
click at [450, 334] on div "Selanjutnya" at bounding box center [443, 336] width 54 height 12
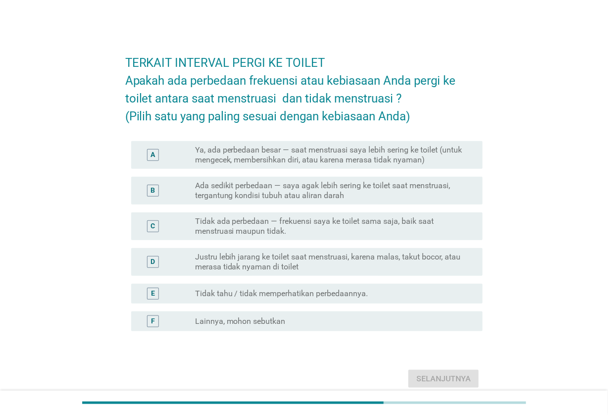
click at [448, 193] on label "Ada sedikit perbedaan — saya agak lebih sering ke toilet saat menstruasi, terga…" at bounding box center [331, 191] width 272 height 20
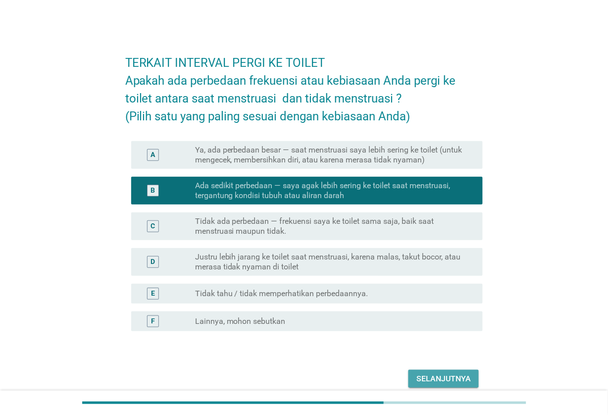
click at [472, 380] on button "Selanjutnya" at bounding box center [443, 379] width 70 height 18
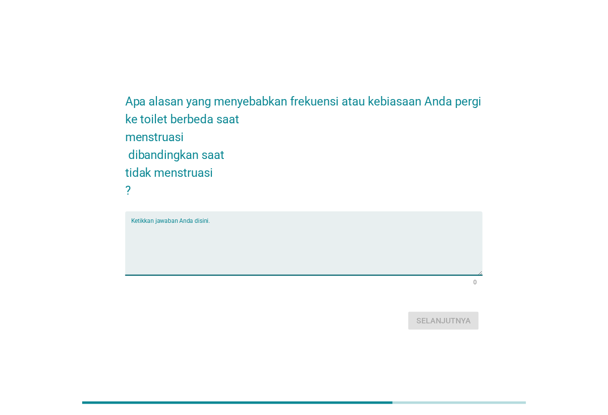
click at [295, 227] on textarea "Ketikkan jawaban Anda disini." at bounding box center [307, 249] width 352 height 52
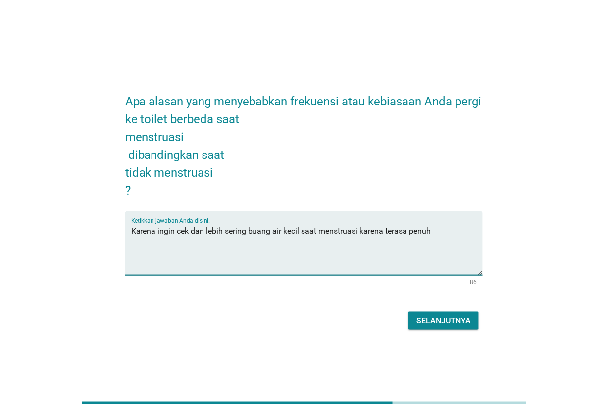
type textarea "Karena ingin cek dan lebih sering buang air kecil saat menstruasi karena terasa…"
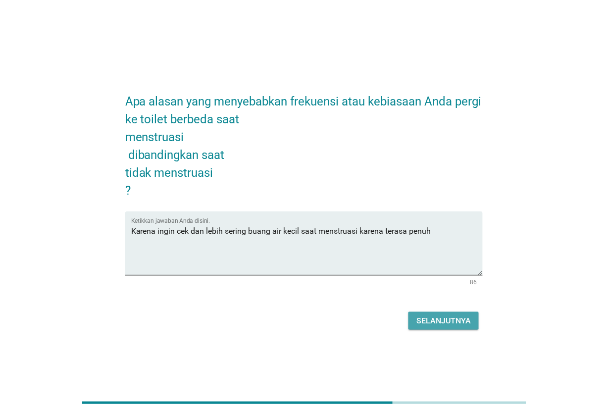
click at [459, 329] on button "Selanjutnya" at bounding box center [443, 321] width 70 height 18
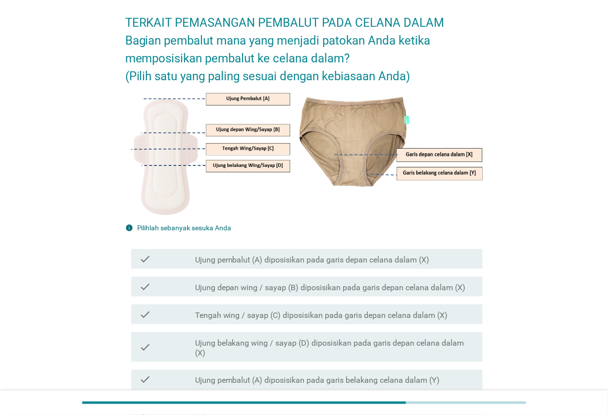
scroll to position [62, 0]
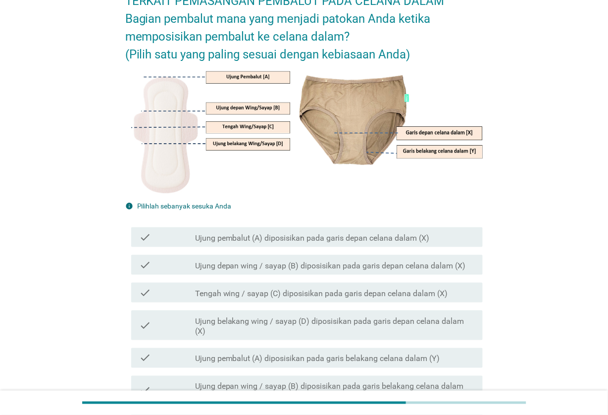
click at [436, 241] on div "check_box_outline_blank Ujung pembalut (A) diposisikan pada garis depan celana …" at bounding box center [335, 237] width 280 height 12
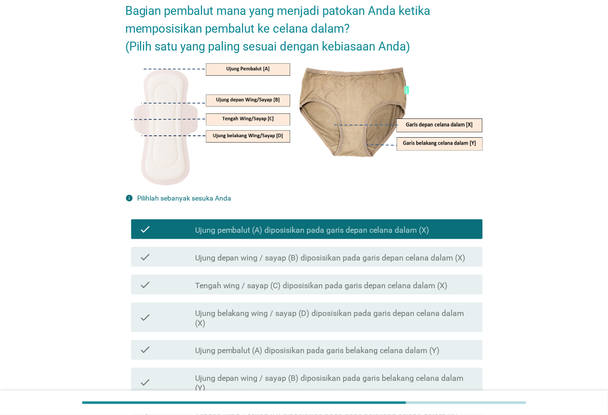
scroll to position [241, 0]
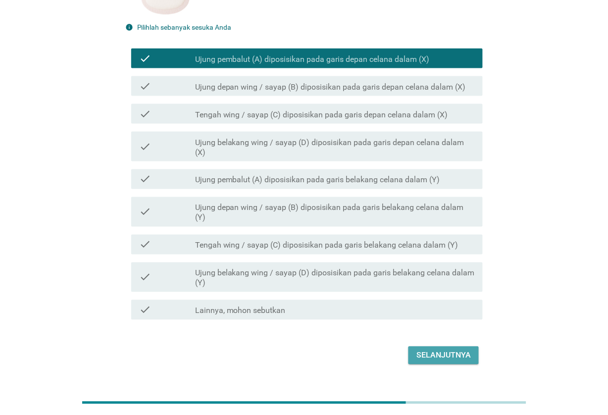
click at [448, 349] on div "Selanjutnya" at bounding box center [443, 355] width 54 height 12
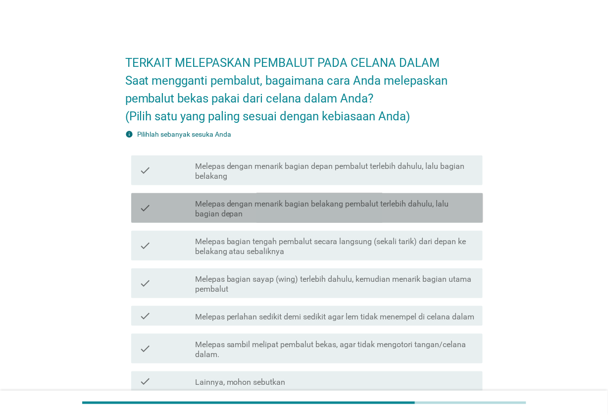
click at [445, 216] on label "Melepas dengan menarik bagian belakang pembalut terlebih dahulu, lalu bagian de…" at bounding box center [335, 209] width 280 height 20
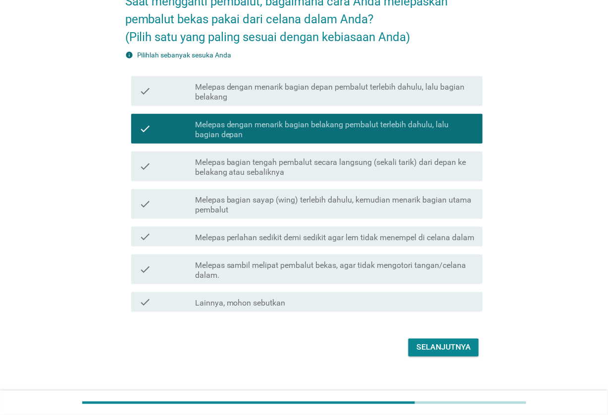
scroll to position [91, 0]
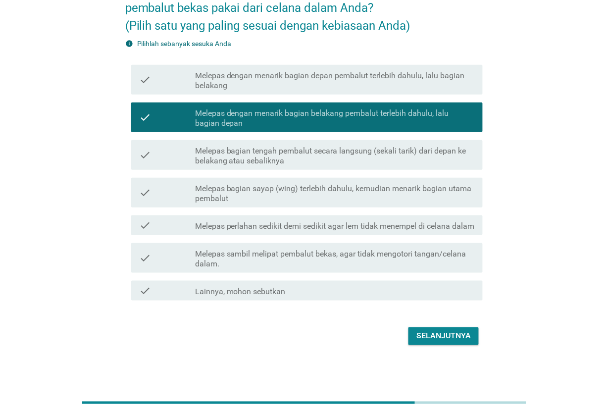
click at [454, 332] on div "Selanjutnya" at bounding box center [443, 336] width 54 height 12
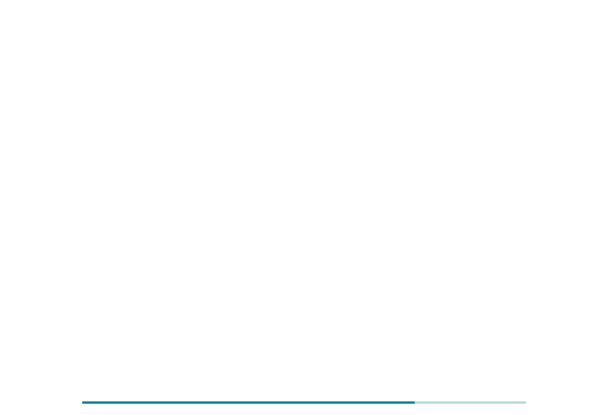
scroll to position [0, 0]
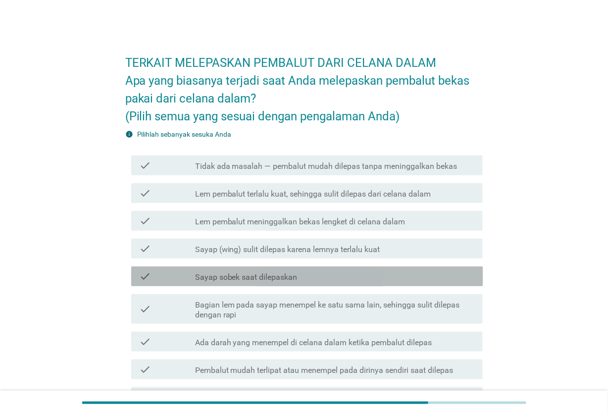
click at [423, 277] on div "check_box_outline_blank Sayap sobek saat dilepaskan" at bounding box center [335, 276] width 280 height 12
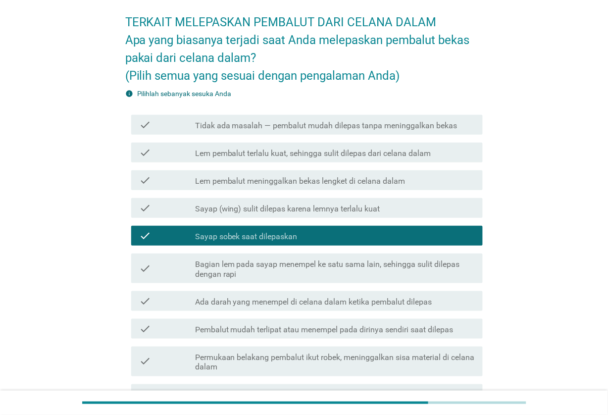
scroll to position [124, 0]
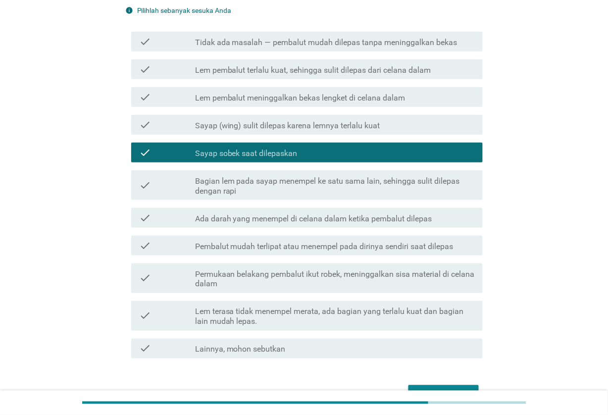
click at [377, 121] on label "Sayap (wing) sulit dilepas karena lemnya terlalu kuat" at bounding box center [287, 126] width 185 height 10
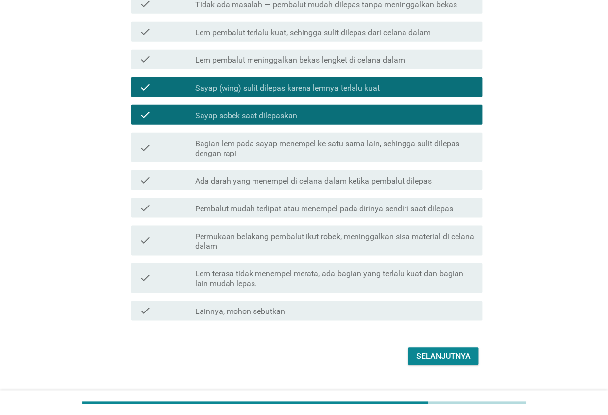
scroll to position [182, 0]
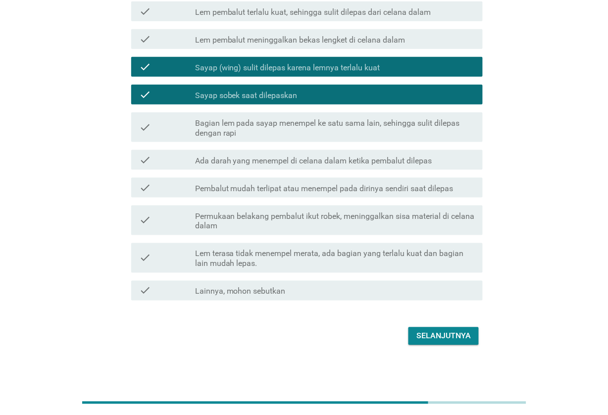
click at [469, 337] on div "Selanjutnya" at bounding box center [443, 336] width 54 height 12
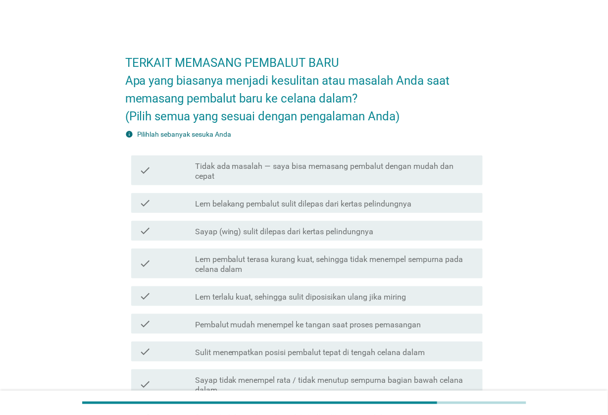
click at [432, 225] on div "check_box_outline_blank Sayap (wing) sulit dilepas dari kertas pelindungnya" at bounding box center [335, 231] width 280 height 12
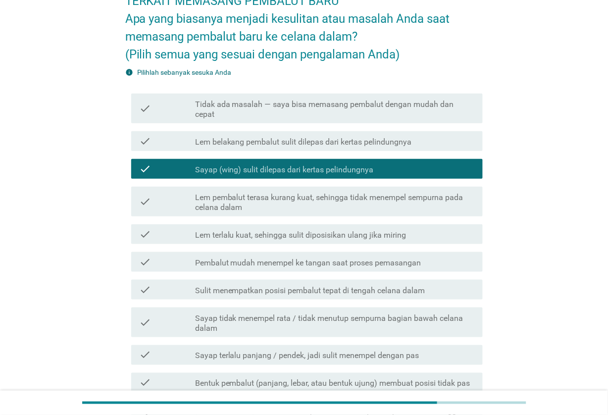
scroll to position [124, 0]
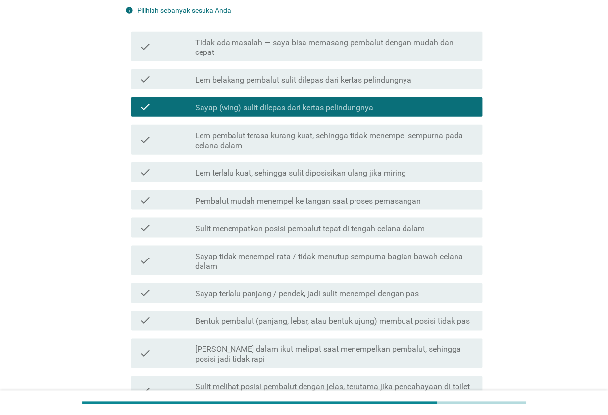
click at [444, 254] on label "Sayap tidak menempel rata / tidak menutup sempurna bagian bawah celana dalam" at bounding box center [335, 261] width 280 height 20
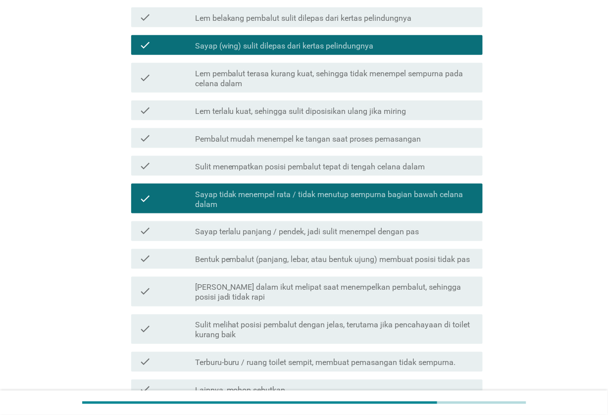
scroll to position [247, 0]
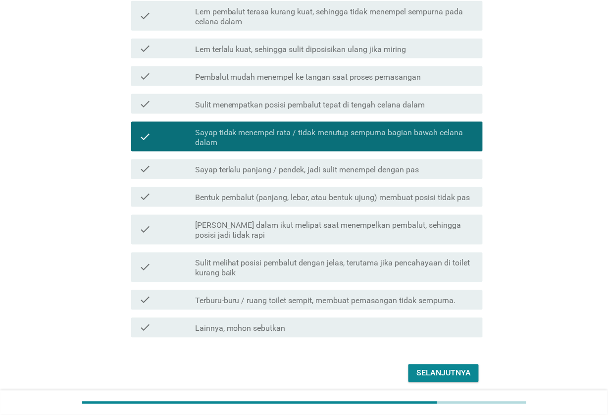
click at [461, 367] on div "Selanjutnya" at bounding box center [443, 373] width 54 height 12
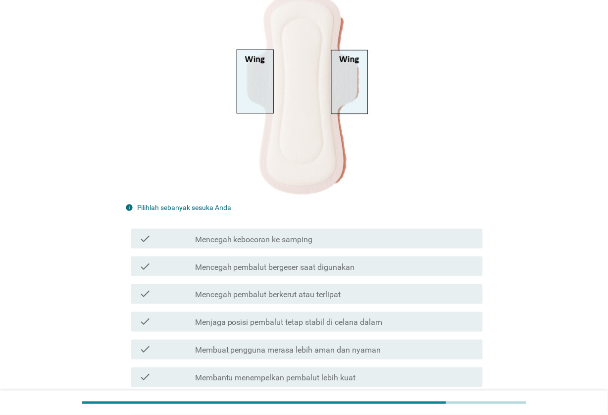
scroll to position [186, 0]
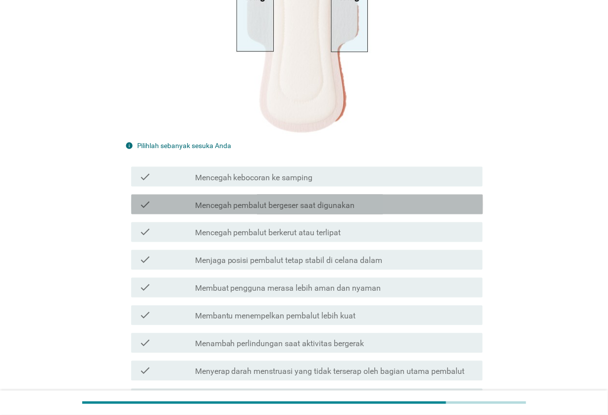
click at [465, 201] on div "check_box_outline_blank Mencegah pembalut bergeser saat digunakan" at bounding box center [335, 204] width 280 height 12
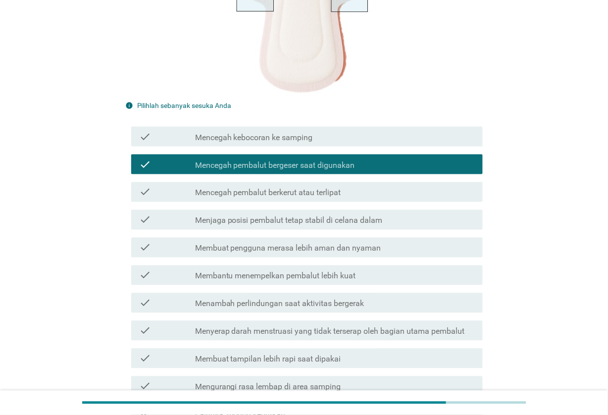
scroll to position [247, 0]
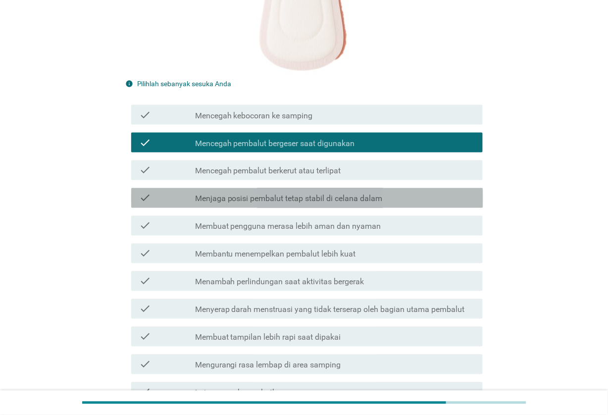
click at [464, 192] on div "check_box_outline_blank Menjaga posisi pembalut tetap stabil di celana dalam" at bounding box center [335, 198] width 280 height 12
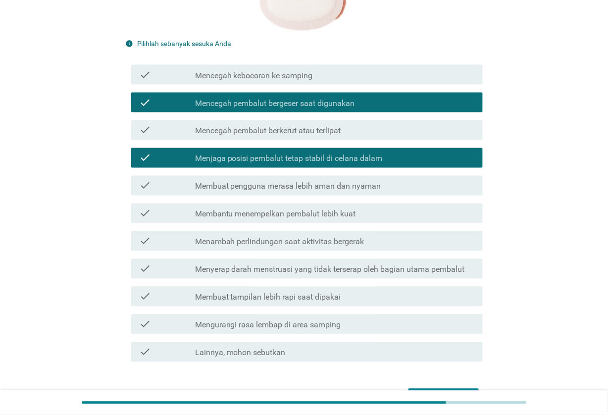
scroll to position [309, 0]
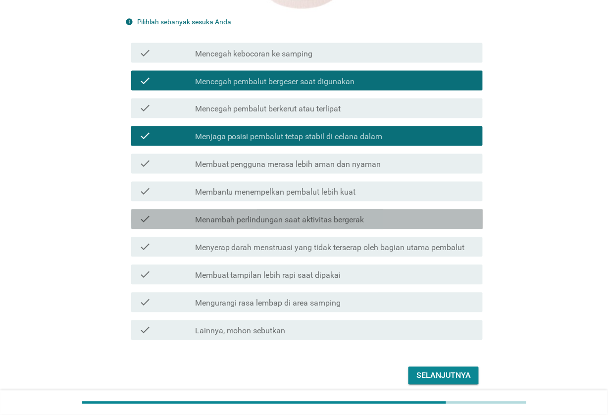
click at [454, 226] on div "check check_box_outline_blank Menambah perlindungan saat aktivitas bergerak" at bounding box center [307, 219] width 352 height 20
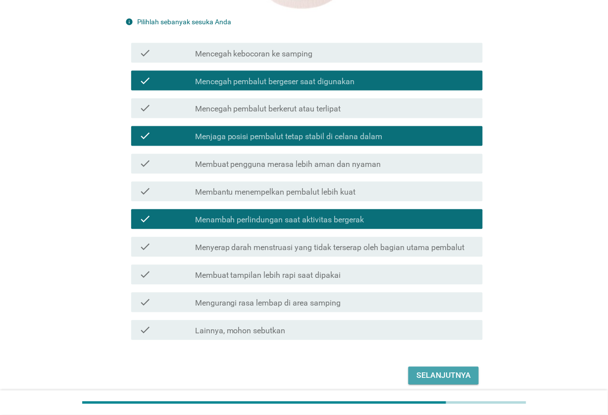
click at [468, 379] on div "Selanjutnya" at bounding box center [443, 376] width 54 height 12
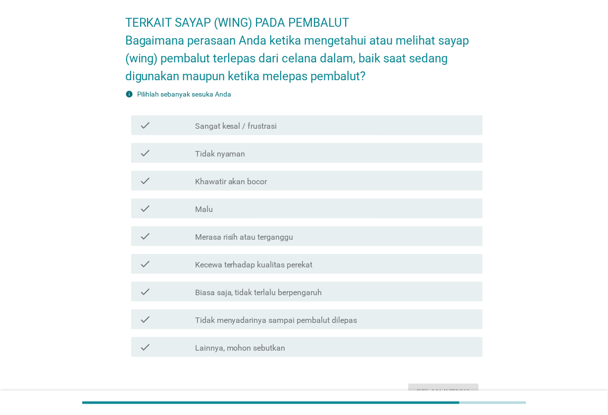
scroll to position [62, 0]
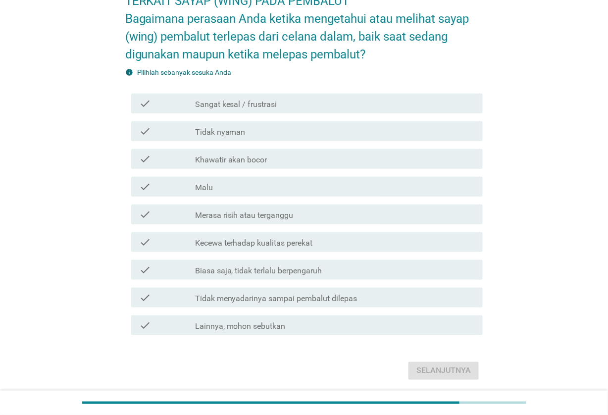
click at [417, 130] on div "check_box_outline_blank Tidak nyaman" at bounding box center [335, 131] width 280 height 12
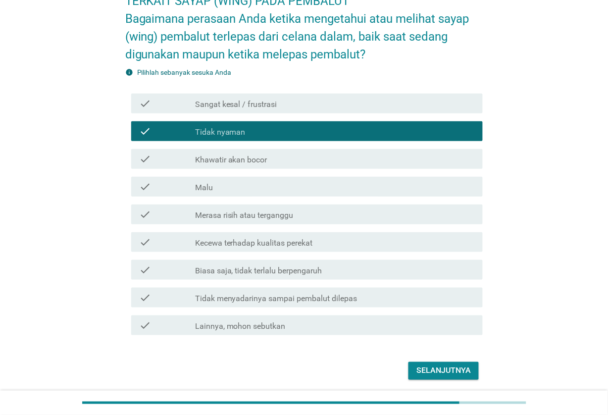
click at [438, 212] on div "check_box_outline_blank Merasa risih atau terganggu" at bounding box center [335, 214] width 280 height 12
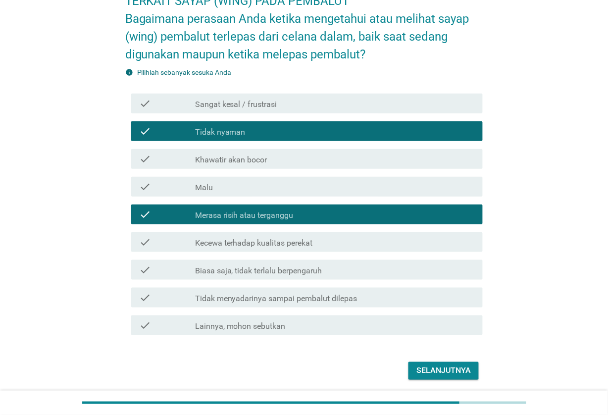
click at [471, 367] on button "Selanjutnya" at bounding box center [443, 371] width 70 height 18
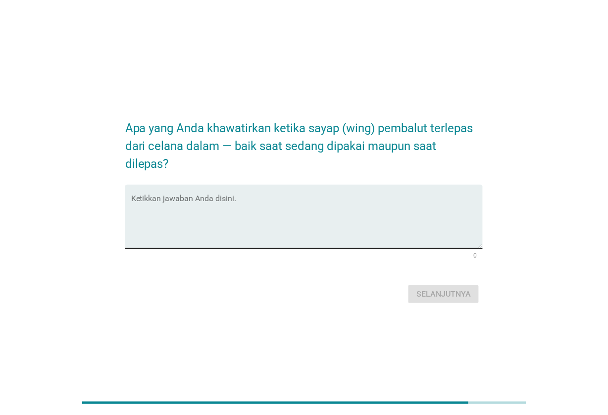
click at [359, 201] on textarea "Ketikkan jawaban Anda disini." at bounding box center [307, 222] width 352 height 52
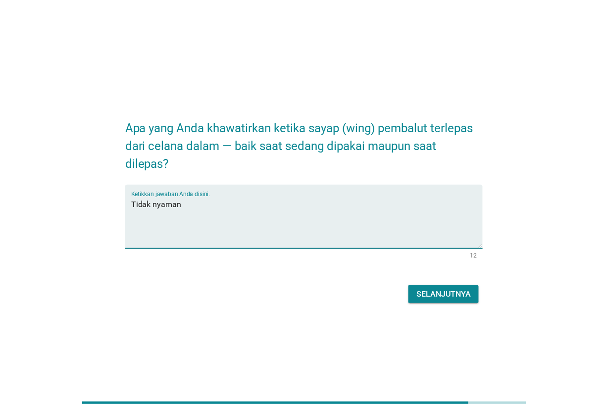
type textarea "Tidak nyaman"
click at [464, 293] on div "Selanjutnya" at bounding box center [443, 294] width 54 height 12
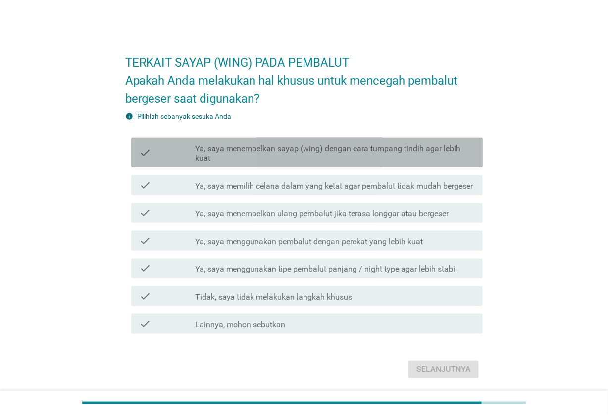
click at [438, 159] on label "Ya, saya menempelkan sayap (wing) dengan cara tumpang tindih agar lebih kuat" at bounding box center [335, 154] width 280 height 20
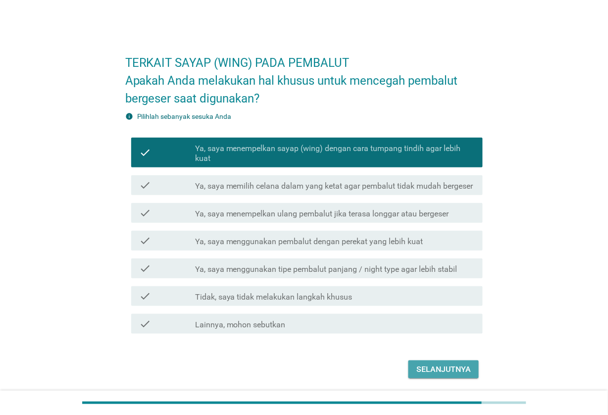
click at [466, 363] on div "Selanjutnya" at bounding box center [443, 369] width 54 height 12
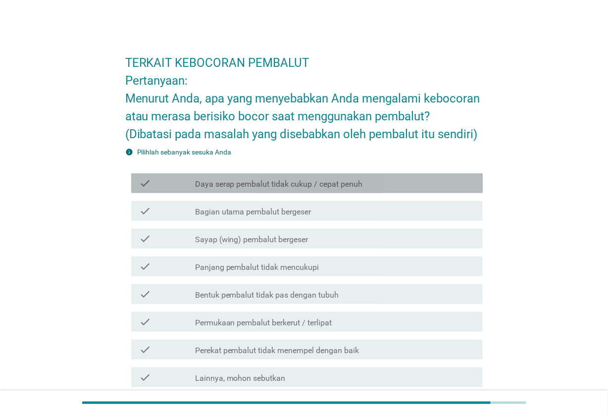
click at [396, 187] on div "check_box_outline_blank Daya serap pembalut tidak cukup / cepat penuh" at bounding box center [335, 183] width 280 height 12
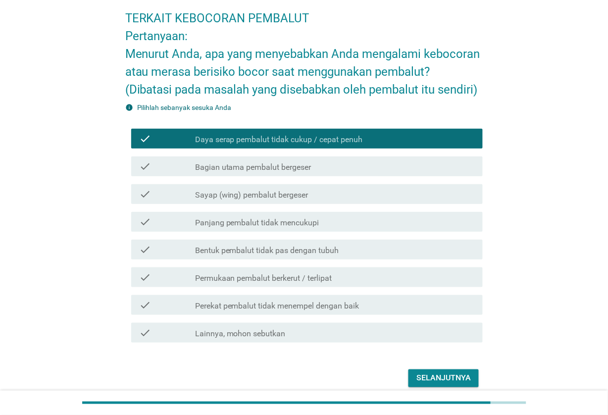
scroll to position [87, 0]
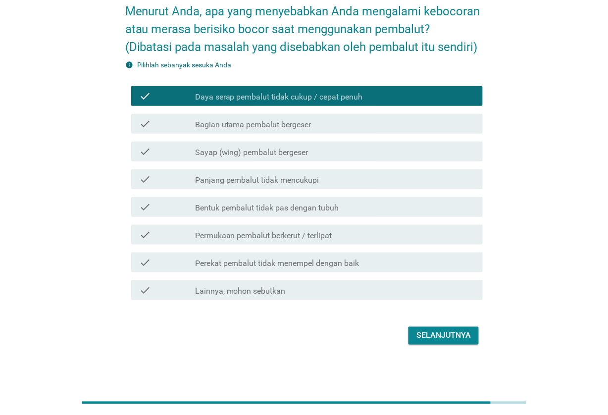
click at [472, 339] on button "Selanjutnya" at bounding box center [443, 336] width 70 height 18
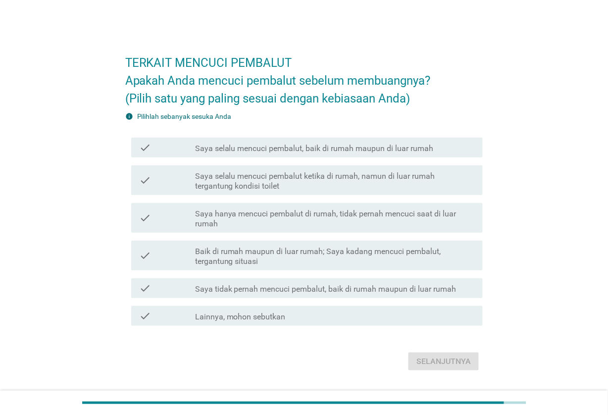
click at [435, 146] on div "check_box_outline_blank Saya selalu mencuci pembalut, baik di rumah maupun di l…" at bounding box center [335, 148] width 280 height 12
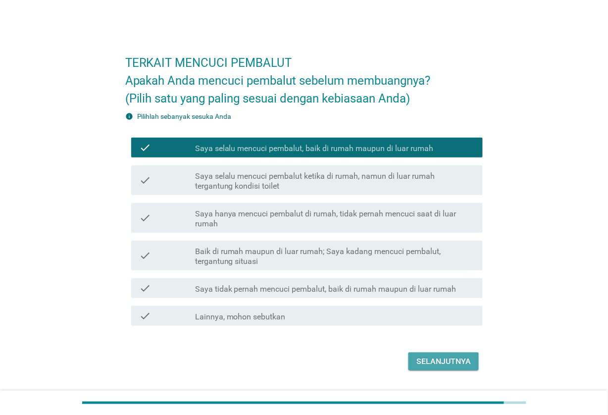
click at [464, 359] on div "Selanjutnya" at bounding box center [443, 361] width 54 height 12
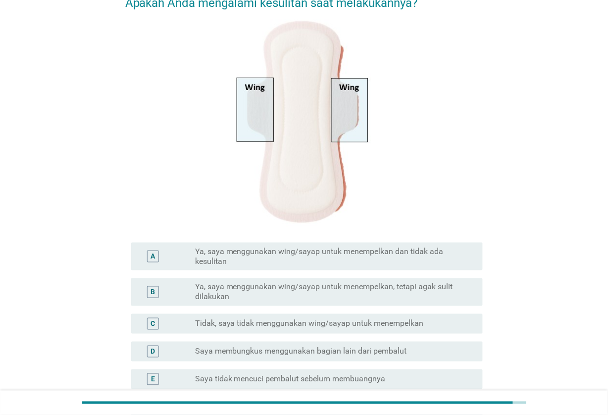
scroll to position [186, 0]
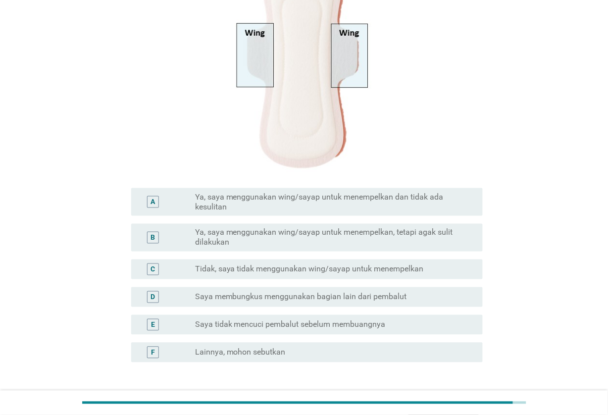
click at [445, 204] on label "Ya, saya menggunakan wing/sayap untuk menempelkan dan tidak ada kesulitan" at bounding box center [331, 202] width 272 height 20
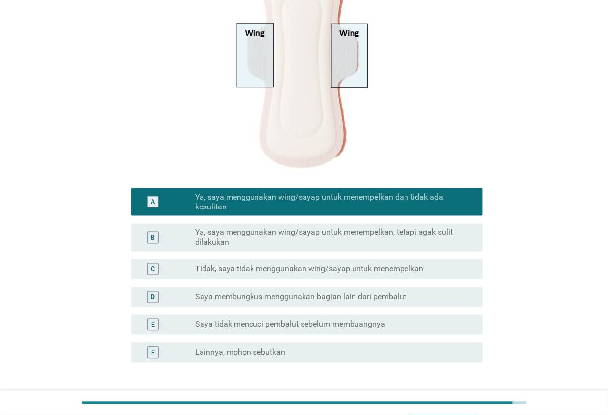
click at [448, 223] on div "B radio_button_unchecked Ya, saya menggunakan wing/sayap untuk menempelkan, tet…" at bounding box center [304, 238] width 358 height 36
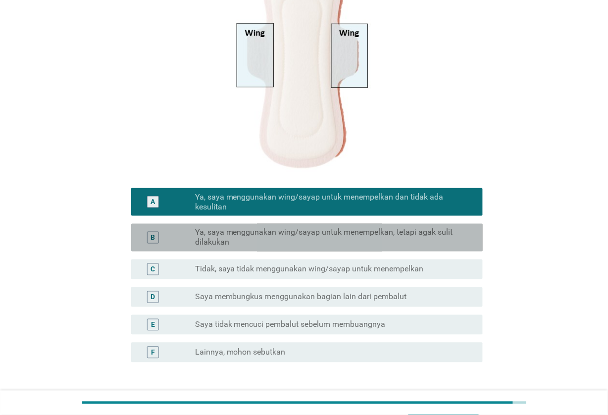
click at [451, 239] on label "Ya, saya menggunakan wing/sayap untuk menempelkan, tetapi agak sulit dilakukan" at bounding box center [331, 238] width 272 height 20
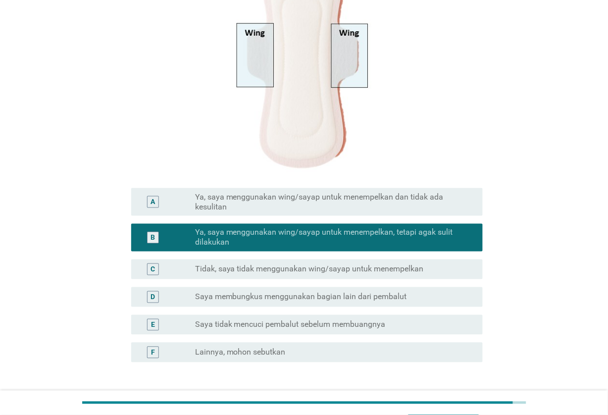
scroll to position [260, 0]
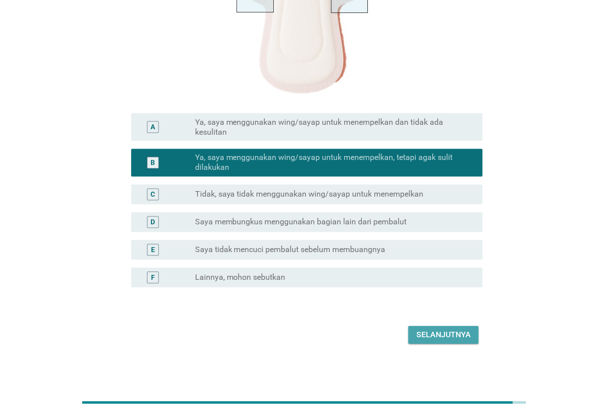
click at [469, 338] on div "Selanjutnya" at bounding box center [443, 335] width 54 height 12
